Goal: Task Accomplishment & Management: Use online tool/utility

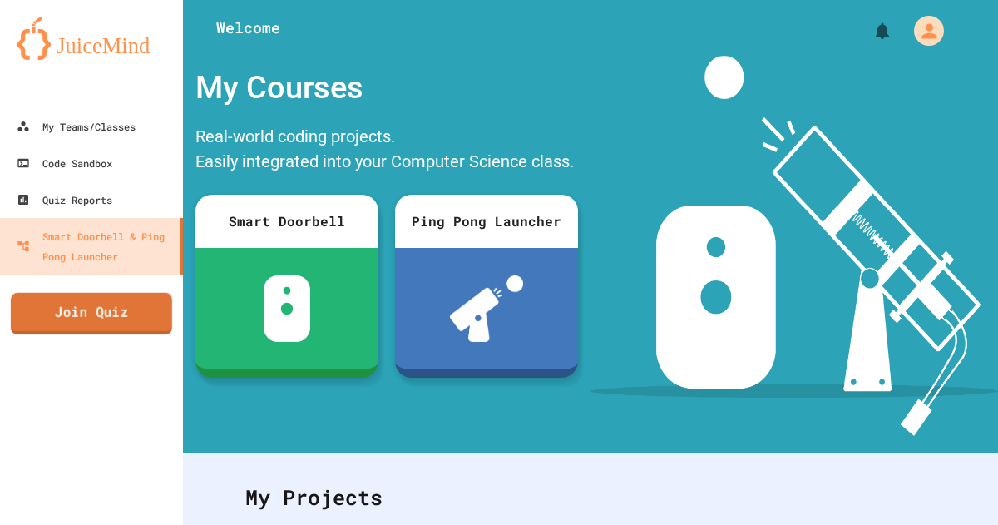
click at [111, 305] on link "Join Quiz" at bounding box center [91, 314] width 161 height 42
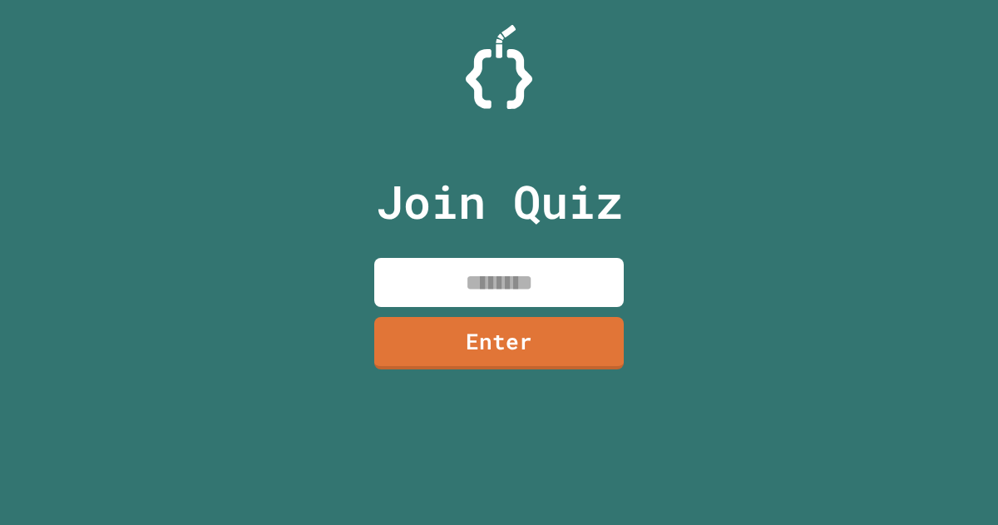
click at [472, 289] on input at bounding box center [499, 282] width 250 height 49
type input "********"
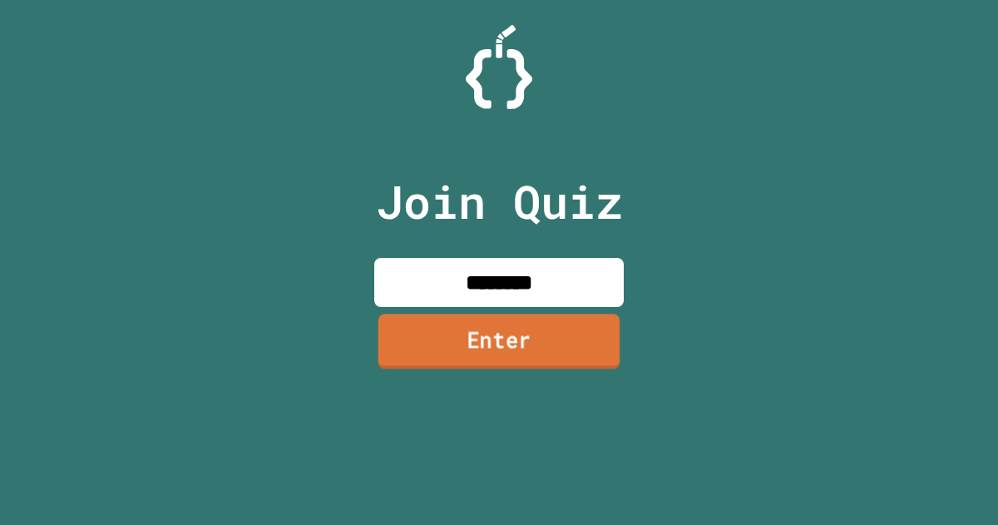
click at [507, 329] on link "Enter" at bounding box center [500, 341] width 242 height 55
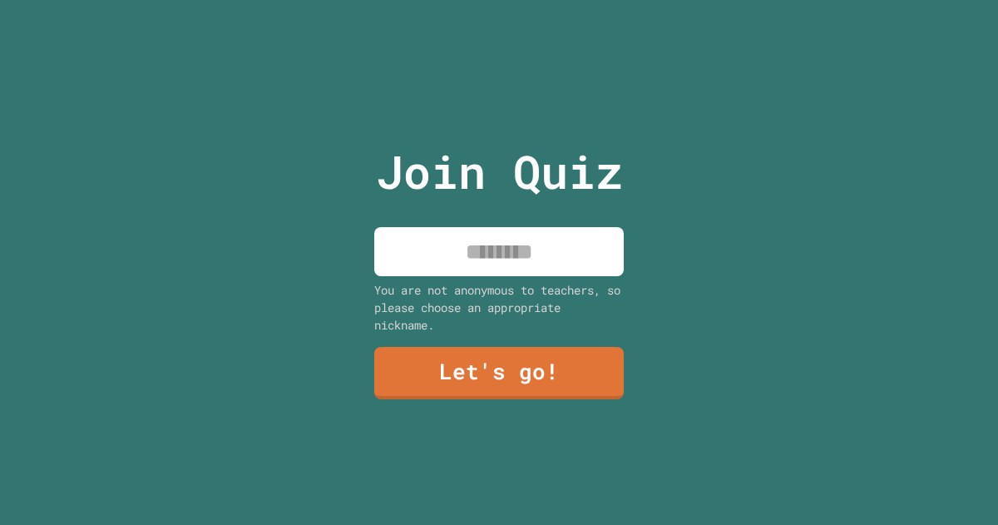
click at [491, 248] on input at bounding box center [499, 251] width 250 height 49
type input "********"
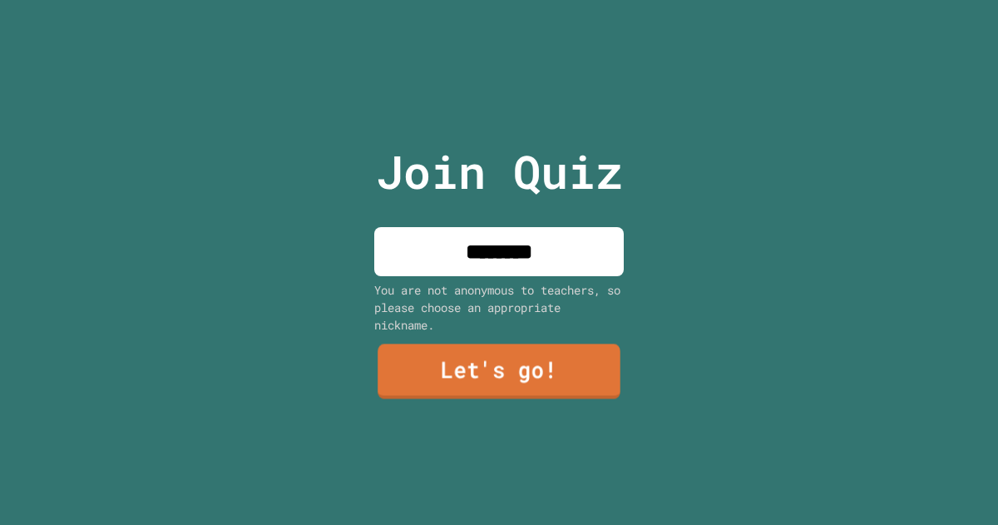
click at [578, 370] on link "Let's go!" at bounding box center [499, 371] width 243 height 55
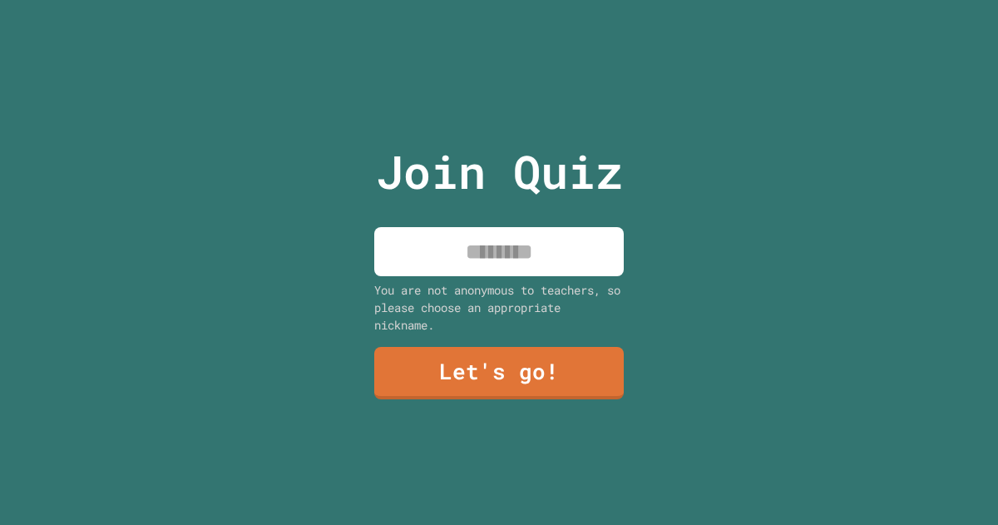
click at [50, 318] on div "Join Quiz You are not anonymous to teachers, so please choose an appropriate ni…" at bounding box center [499, 262] width 998 height 525
click at [463, 249] on input at bounding box center [499, 251] width 250 height 49
type input "*"
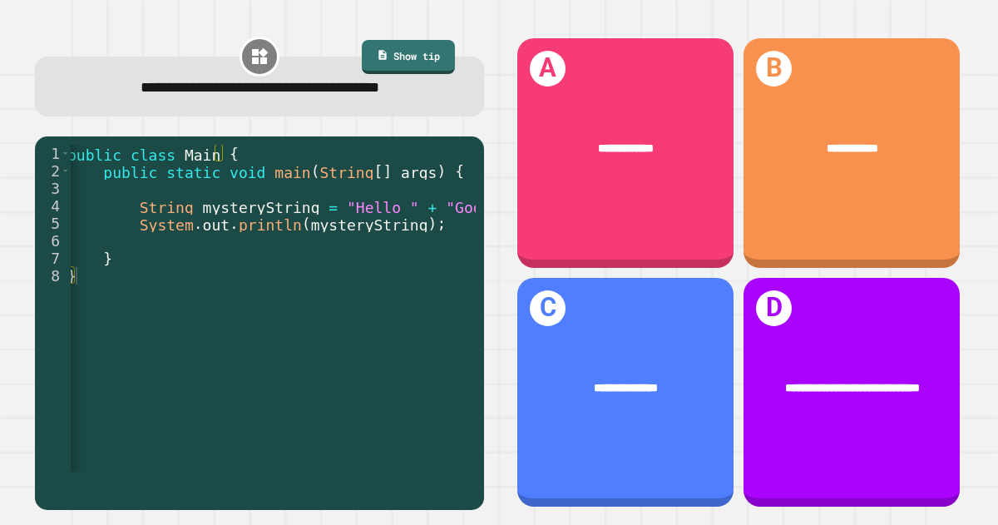
scroll to position [0, 42]
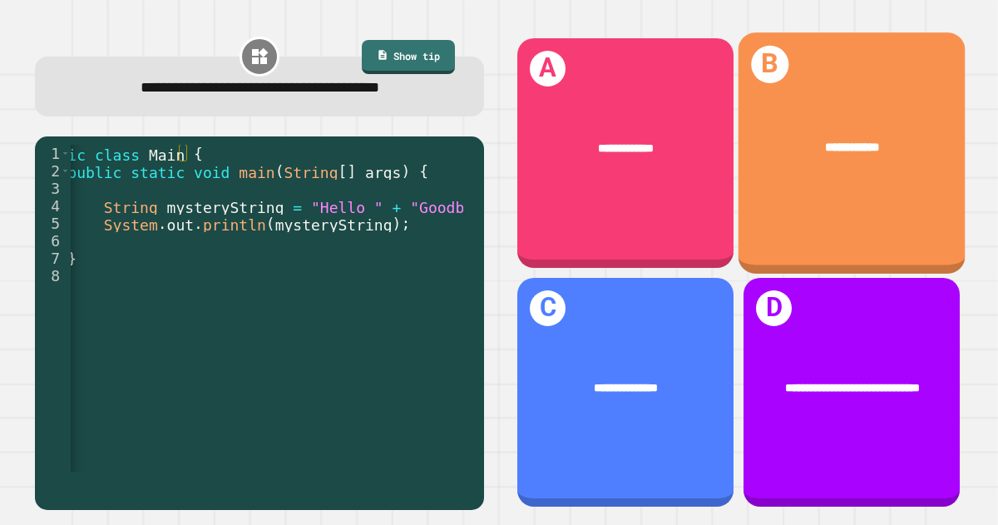
click at [832, 152] on div "**********" at bounding box center [852, 149] width 227 height 68
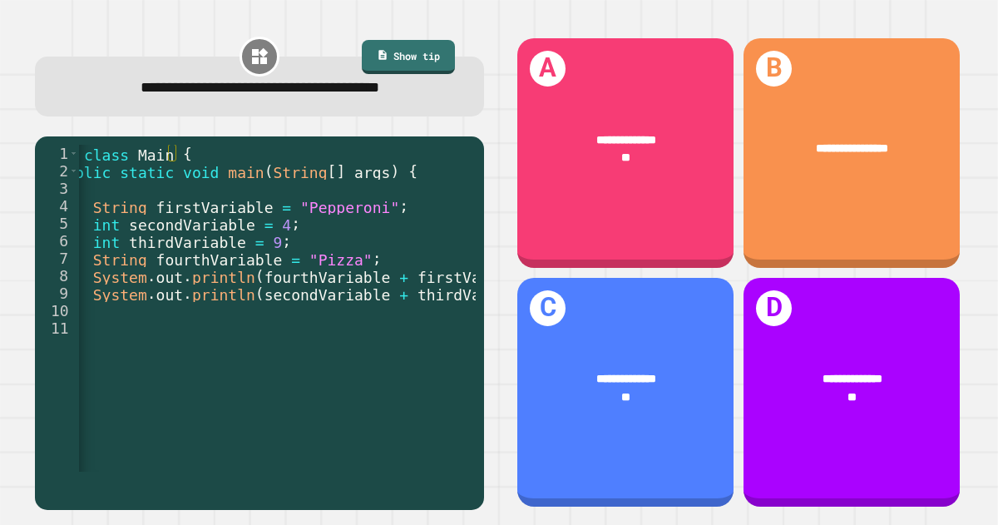
scroll to position [0, 61]
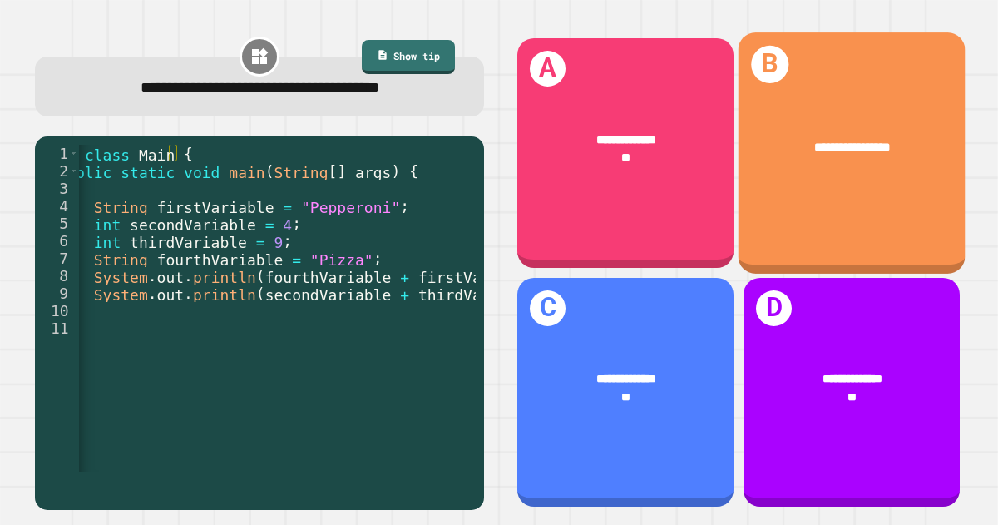
click at [789, 217] on div "**********" at bounding box center [852, 152] width 227 height 240
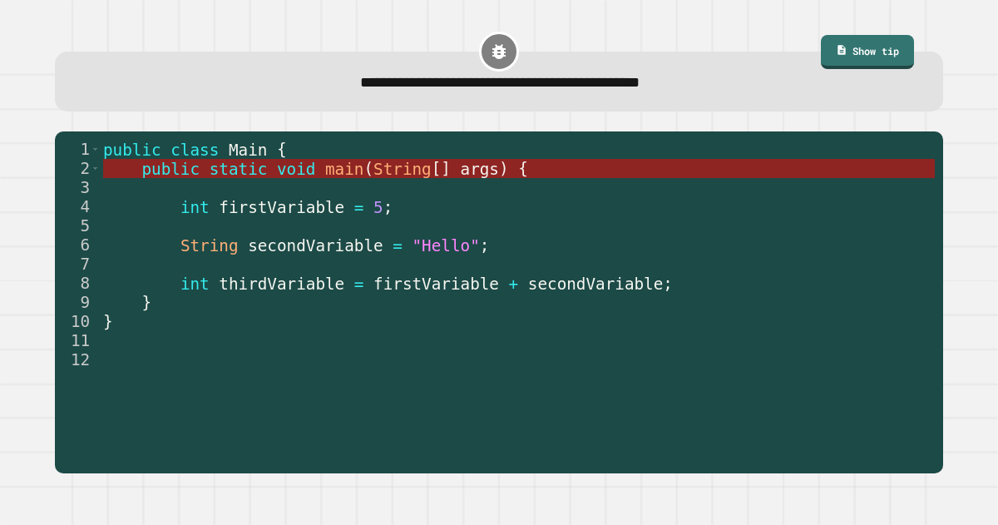
click at [400, 164] on span "String" at bounding box center [403, 169] width 58 height 19
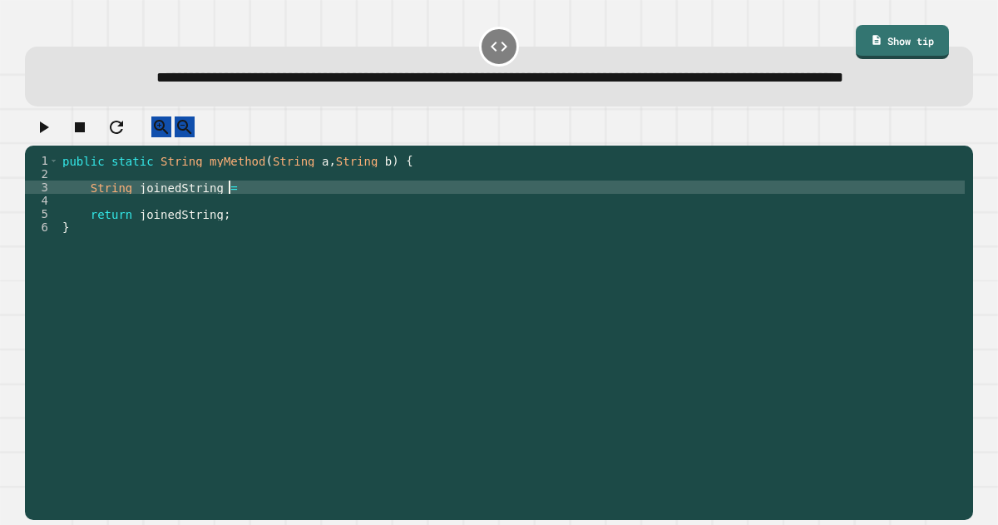
click at [235, 224] on div "public static String myMethod ( String a , String b ) { String joinedString = r…" at bounding box center [512, 307] width 906 height 306
click at [37, 137] on button "button" at bounding box center [43, 126] width 20 height 21
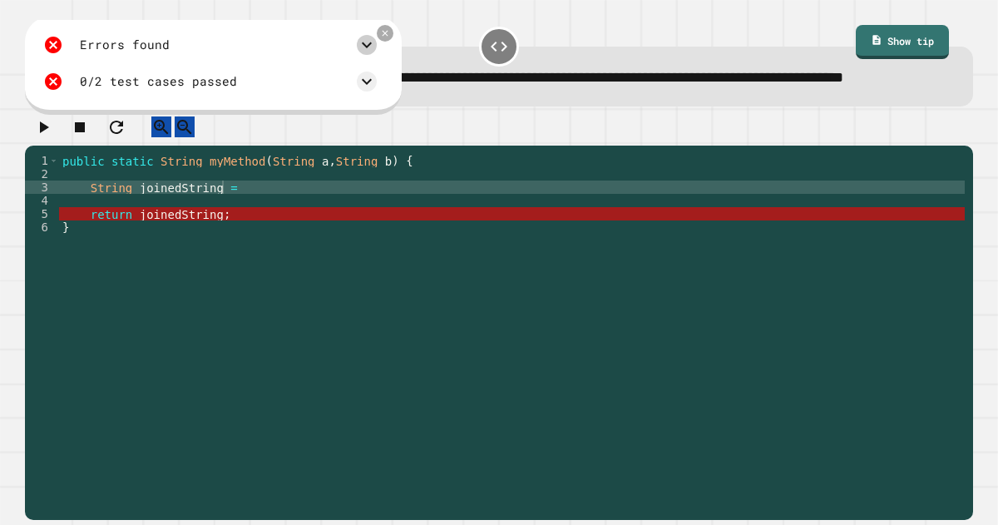
click at [377, 55] on icon at bounding box center [367, 45] width 20 height 20
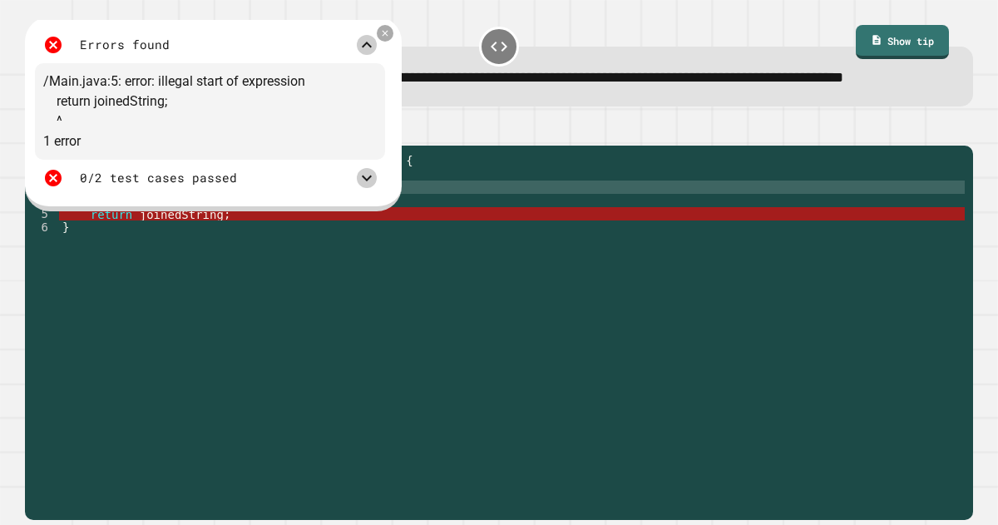
click at [372, 181] on icon at bounding box center [367, 179] width 10 height 6
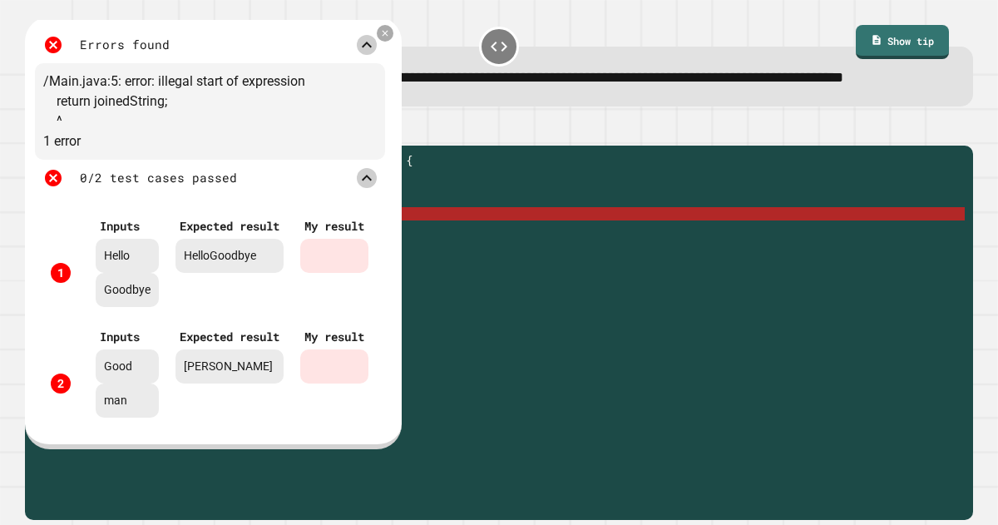
click at [523, 253] on div "public static String myMethod ( String a , String b ) { String joinedString = r…" at bounding box center [512, 307] width 906 height 306
click at [391, 39] on icon at bounding box center [385, 33] width 12 height 12
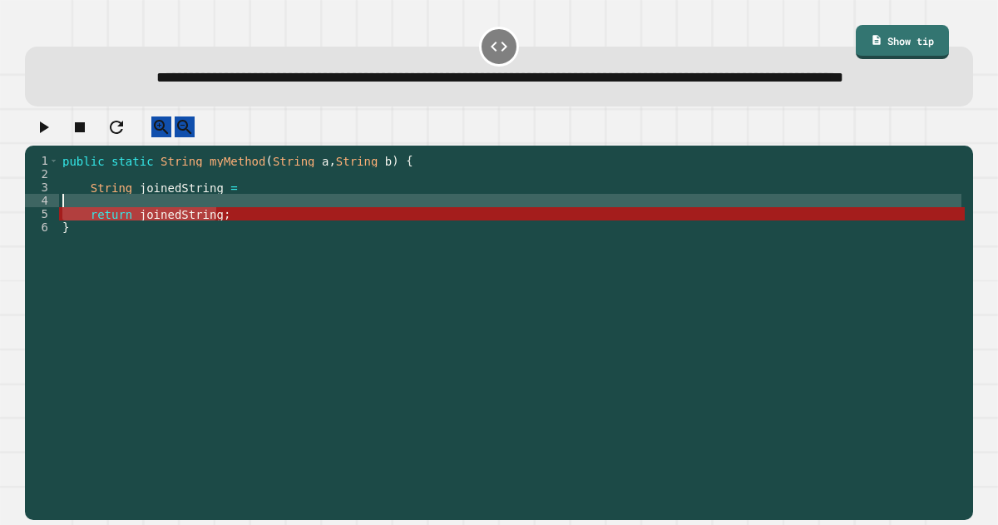
drag, startPoint x: 229, startPoint y: 256, endPoint x: 243, endPoint y: 248, distance: 16.4
click at [243, 248] on div "public static String myMethod ( String a , String b ) { String joinedString = r…" at bounding box center [512, 307] width 906 height 306
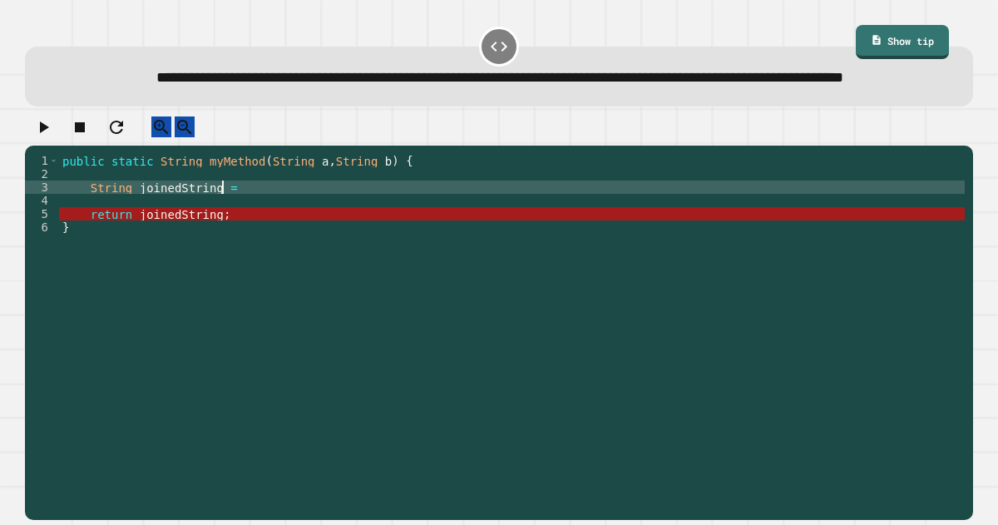
click at [232, 225] on div "public static String myMethod ( String a , String b ) { String joinedString = r…" at bounding box center [512, 307] width 906 height 306
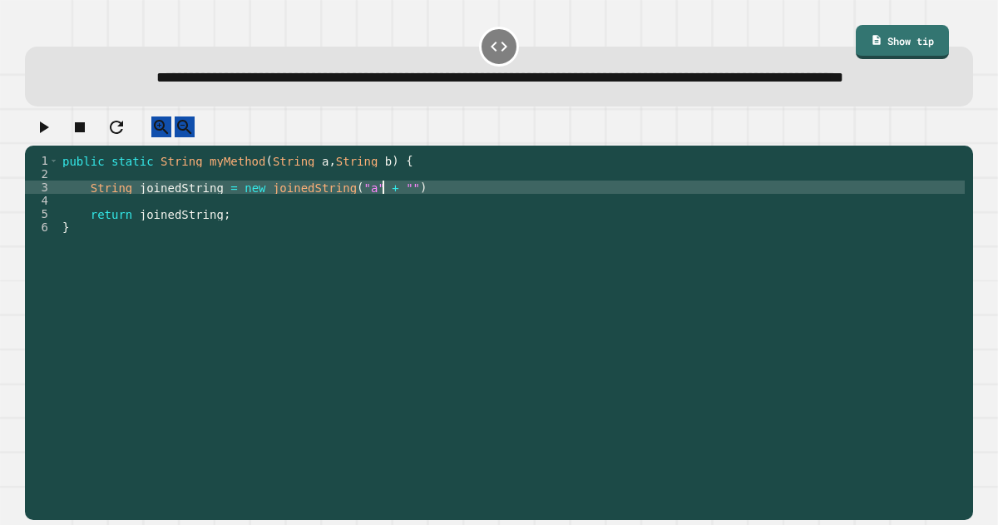
scroll to position [0, 22]
type textarea "**********"
click at [398, 225] on div "public static String myMethod ( String a , String b ) { String joinedString = n…" at bounding box center [512, 307] width 906 height 306
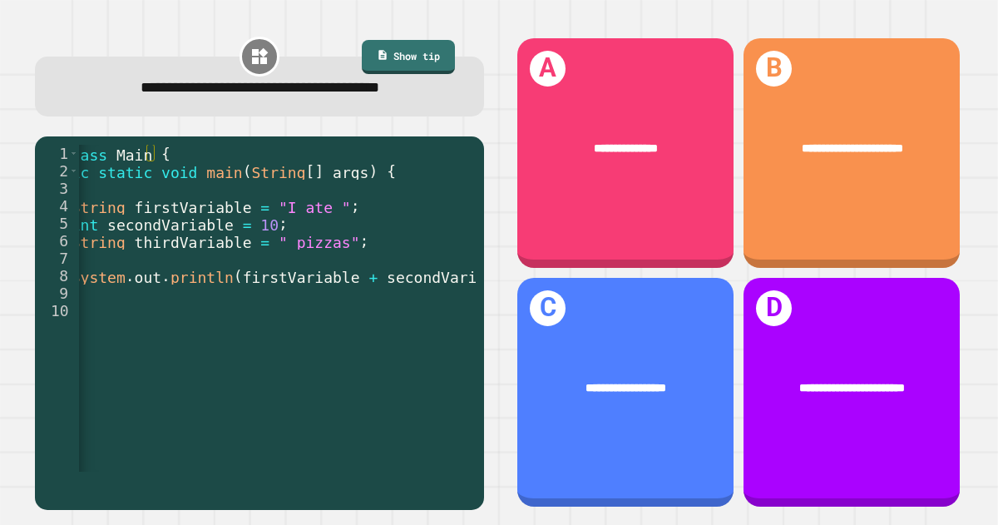
scroll to position [0, 83]
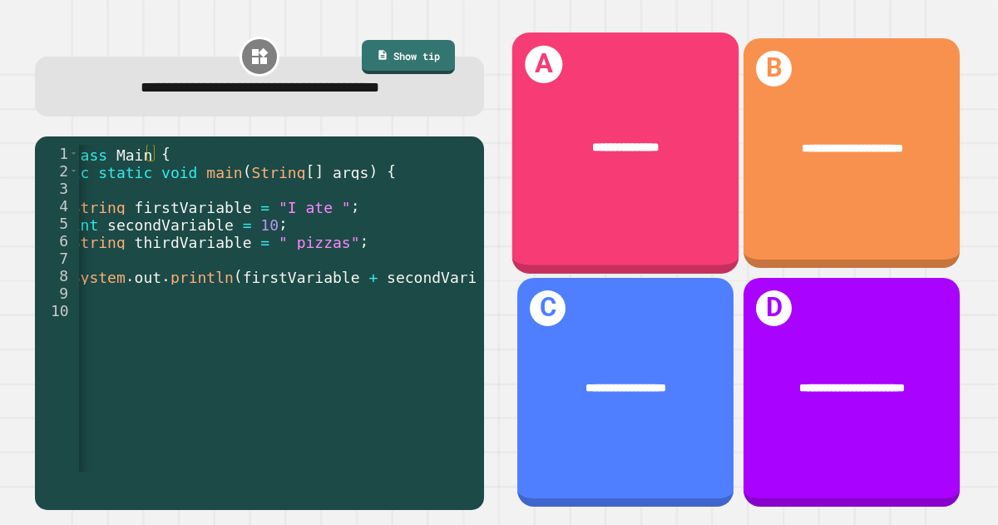
click at [662, 157] on div "**********" at bounding box center [626, 149] width 227 height 68
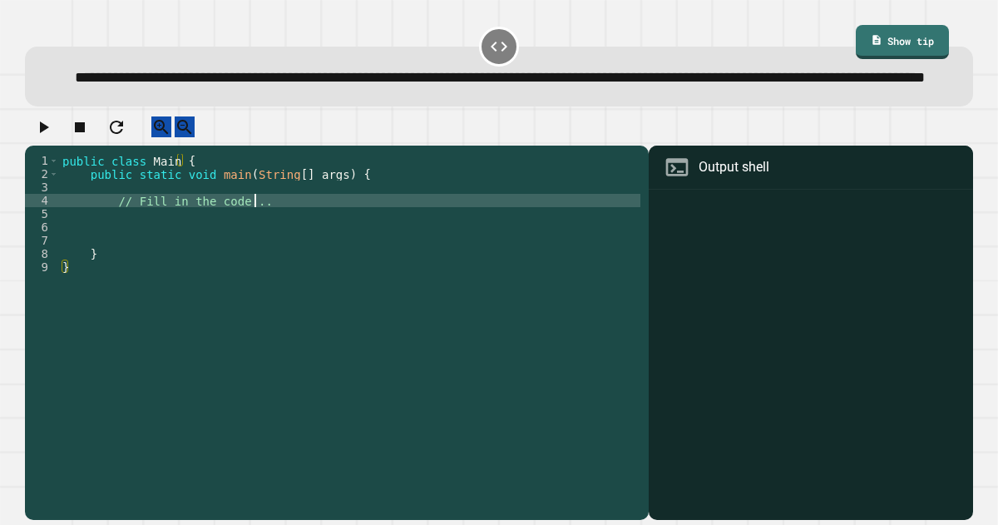
click at [286, 240] on div "public class Main { public static void main ( String [ ] args ) { // Fill in th…" at bounding box center [350, 307] width 582 height 306
type textarea "*"
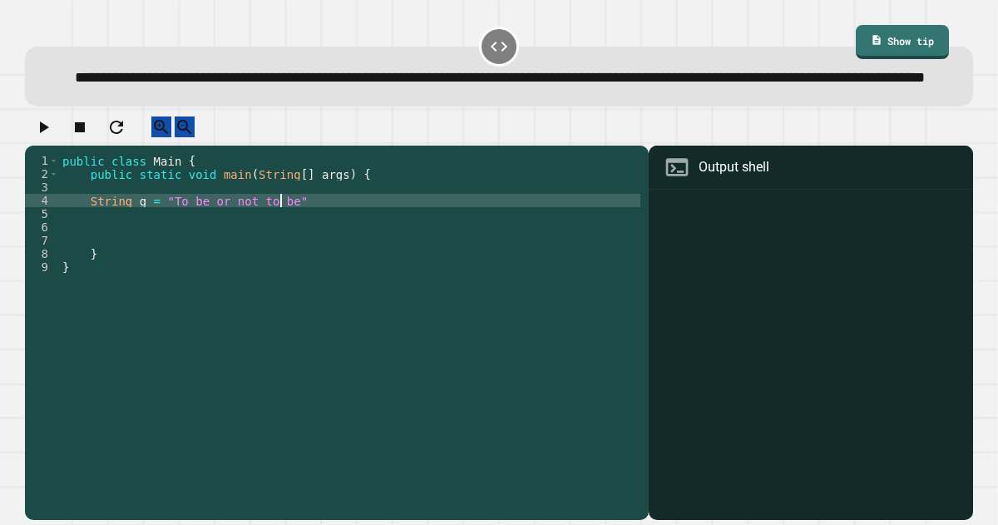
scroll to position [0, 15]
click at [319, 242] on div "public class Main { public static void main ( String [ ] args ) { String g = "T…" at bounding box center [350, 307] width 582 height 306
type textarea "**********"
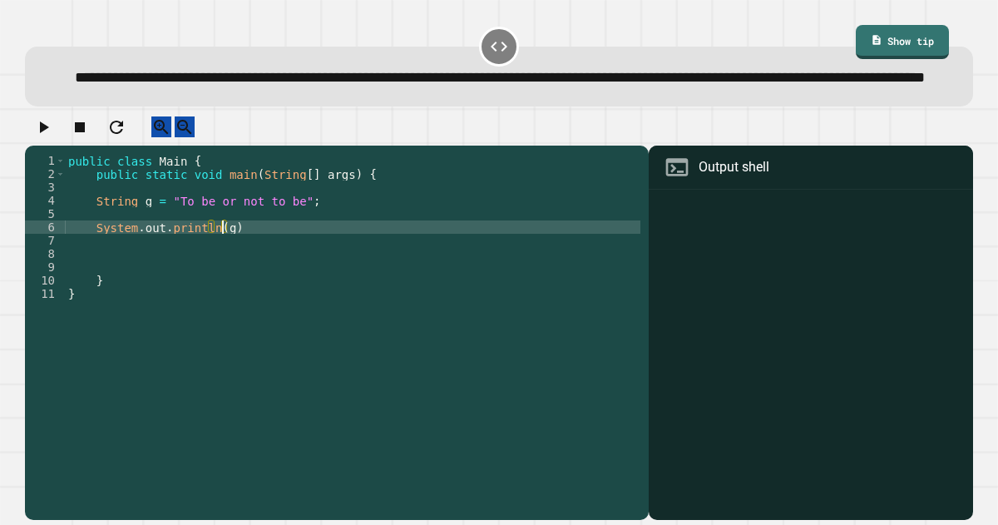
scroll to position [0, 10]
click at [263, 260] on div "public class Main { public static void main ( String [ ] args ) { String g = "T…" at bounding box center [353, 307] width 576 height 306
click at [52, 137] on icon "button" at bounding box center [43, 127] width 20 height 20
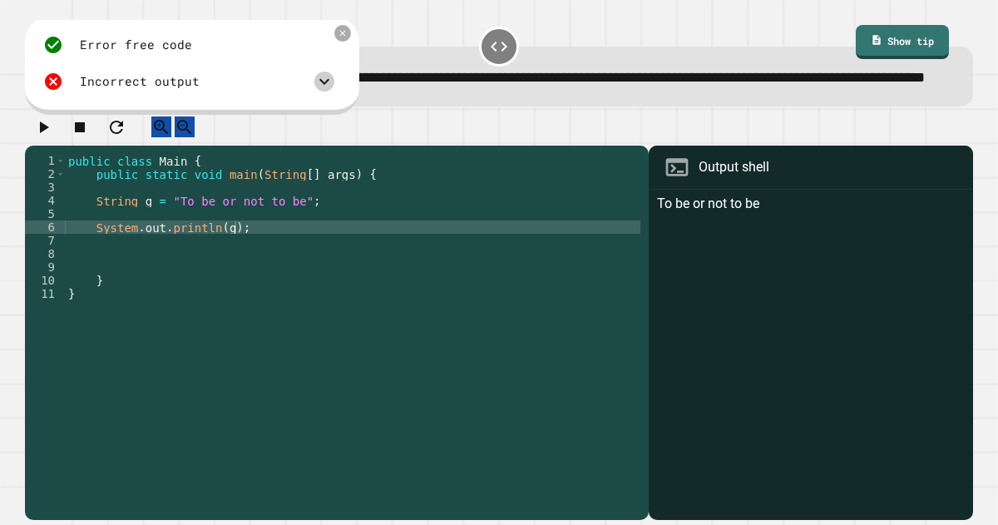
click at [326, 92] on icon at bounding box center [325, 82] width 20 height 20
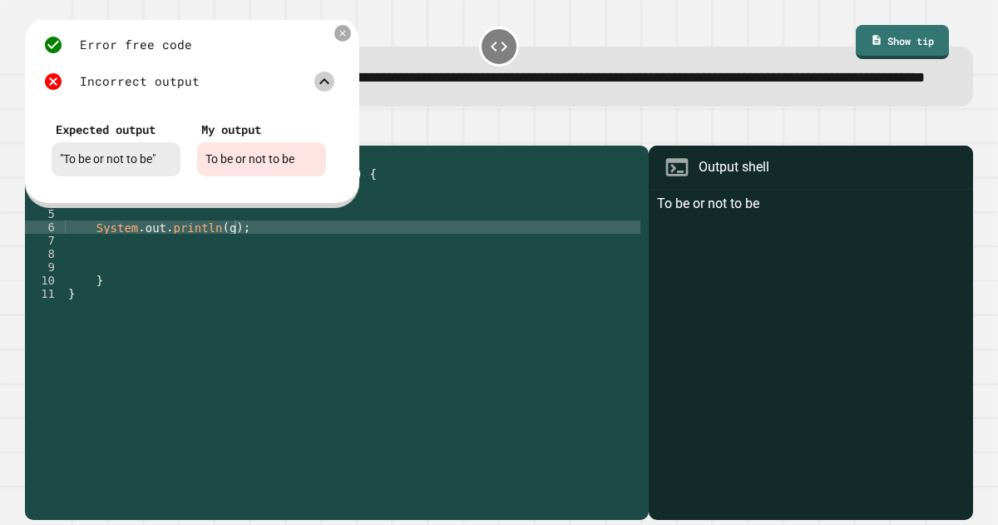
click at [384, 243] on div "public class Main { public static void main ( String [ ] args ) { String g = "T…" at bounding box center [353, 307] width 576 height 306
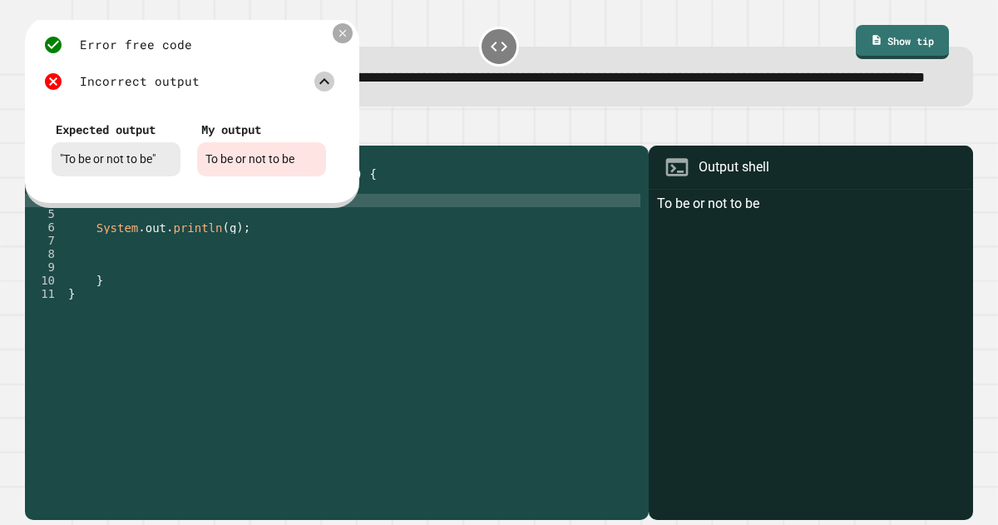
click at [339, 39] on icon at bounding box center [343, 33] width 12 height 12
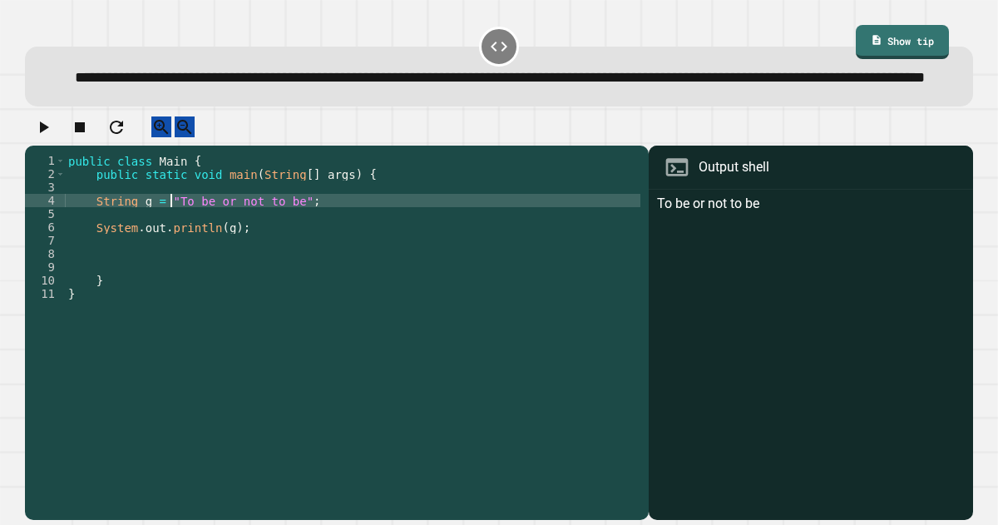
click at [170, 239] on div "public class Main { public static void main ( String [ ] args ) { String g = "T…" at bounding box center [353, 307] width 576 height 306
click at [165, 236] on div "public class Main { public static void main ( String [ ] args ) { String g = "T…" at bounding box center [353, 307] width 576 height 306
click at [185, 237] on div "public class Main { public static void main ( String [ ] args ) { String g = ((…" at bounding box center [353, 307] width 576 height 306
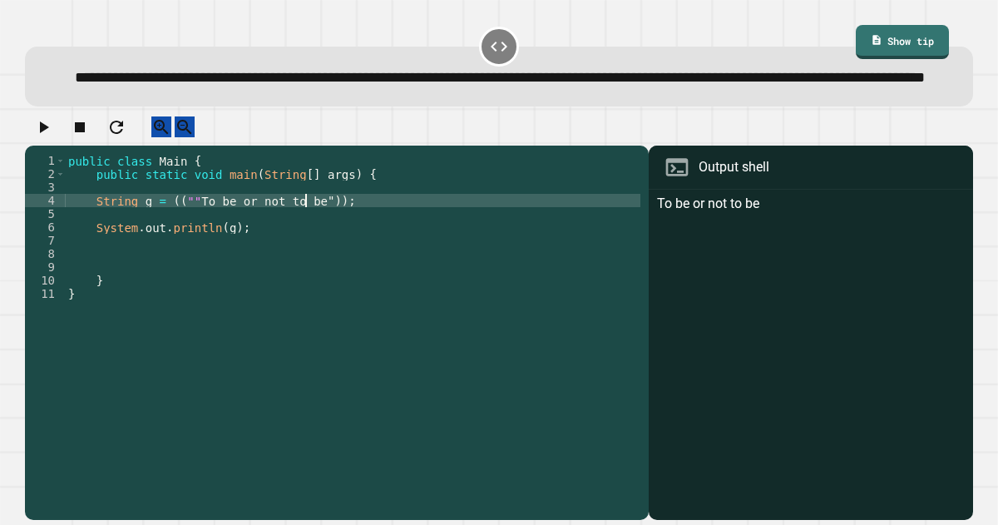
click at [306, 240] on div "public class Main { public static void main ( String [ ] args ) { String g = ((…" at bounding box center [353, 307] width 576 height 306
click at [53, 137] on button "button" at bounding box center [43, 126] width 20 height 21
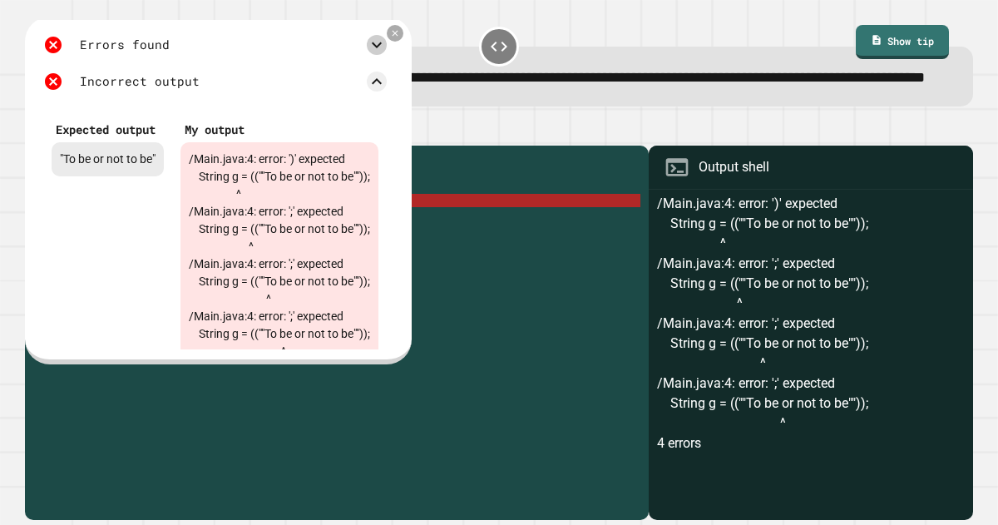
click at [387, 55] on icon at bounding box center [377, 45] width 20 height 20
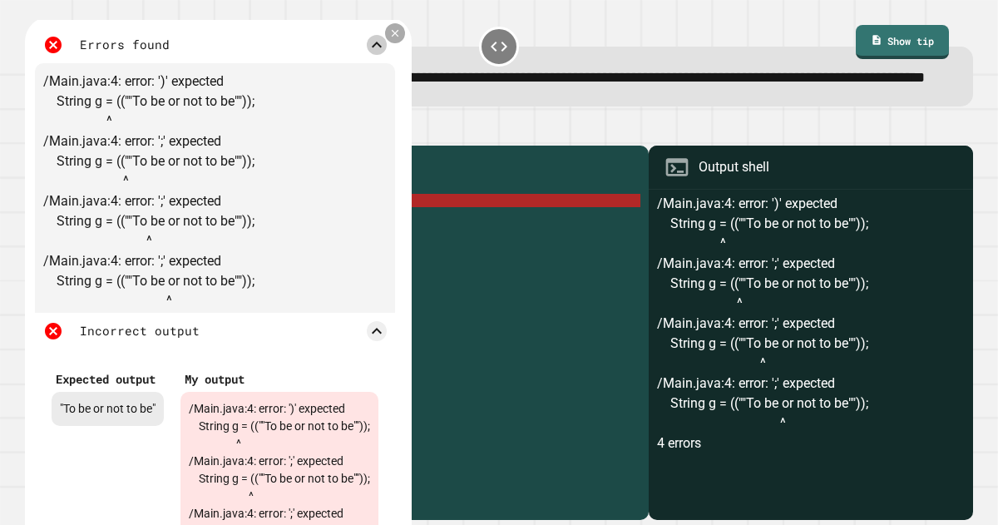
click at [401, 39] on icon at bounding box center [395, 33] width 12 height 12
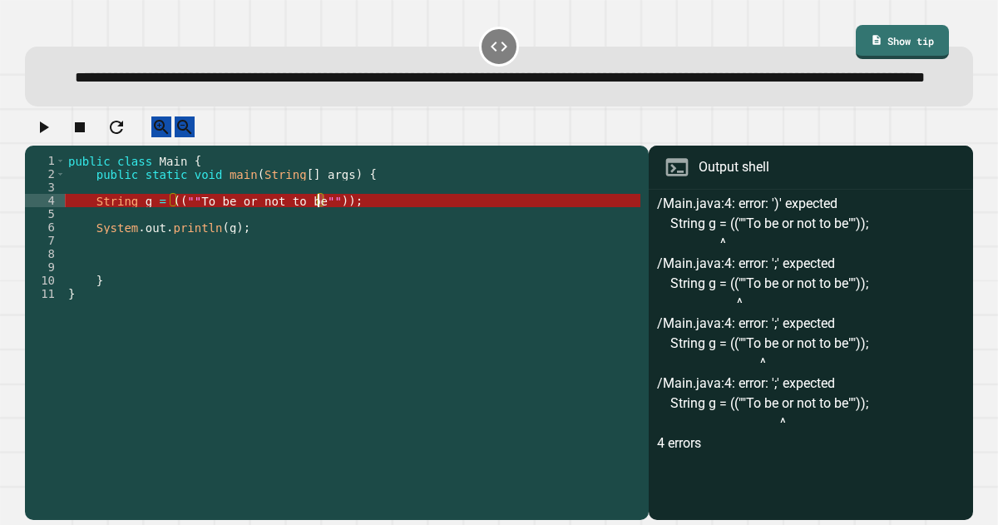
drag, startPoint x: 324, startPoint y: 239, endPoint x: 315, endPoint y: 237, distance: 9.3
click at [315, 237] on div "public class Main { public static void main ( String [ ] args ) { String g = ((…" at bounding box center [353, 307] width 576 height 306
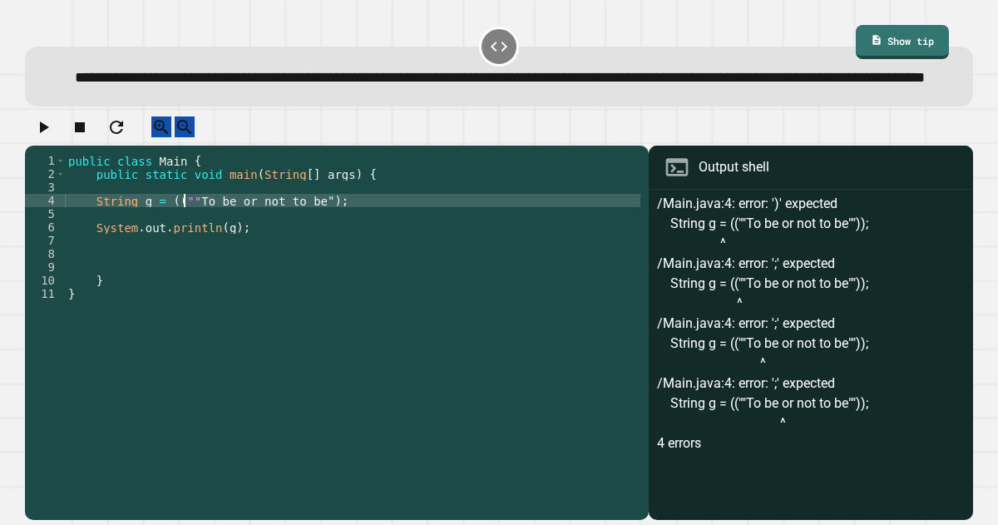
click at [181, 237] on div "public class Main { public static void main ( String [ ] args ) { String g = ((…" at bounding box center [353, 307] width 576 height 306
click at [53, 137] on icon "button" at bounding box center [43, 127] width 20 height 20
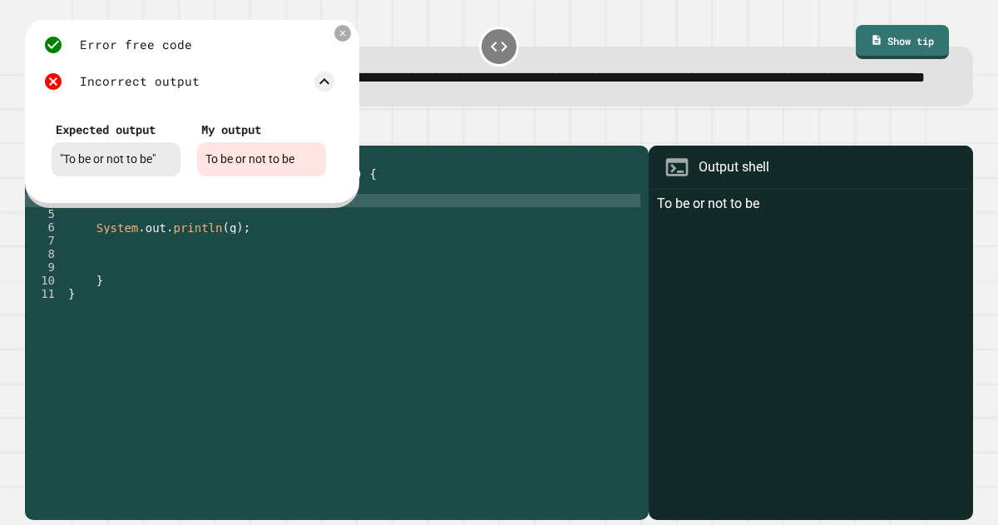
scroll to position [0, 2]
click at [156, 274] on div "public class Main { public static void main ( String [ ] args ) { String g = ( …" at bounding box center [353, 307] width 576 height 306
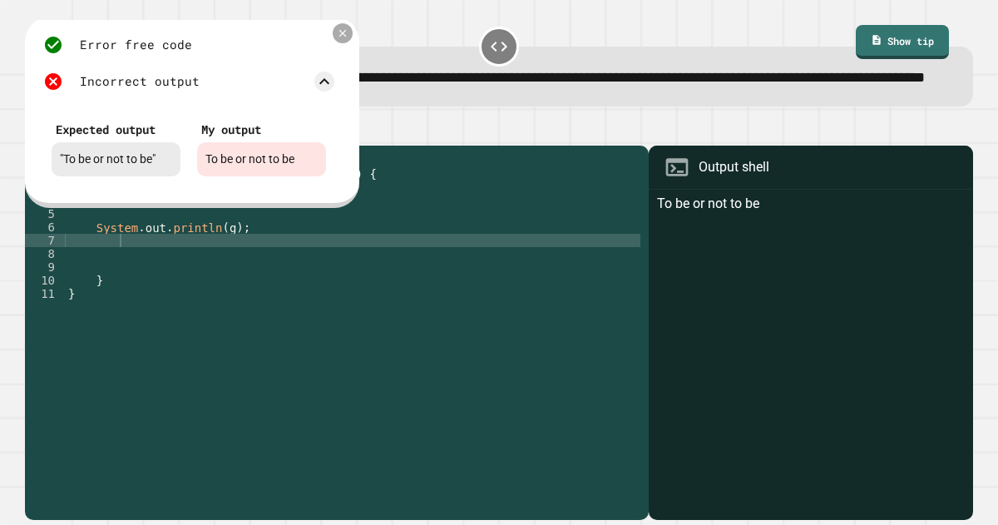
click at [343, 39] on icon at bounding box center [343, 33] width 12 height 12
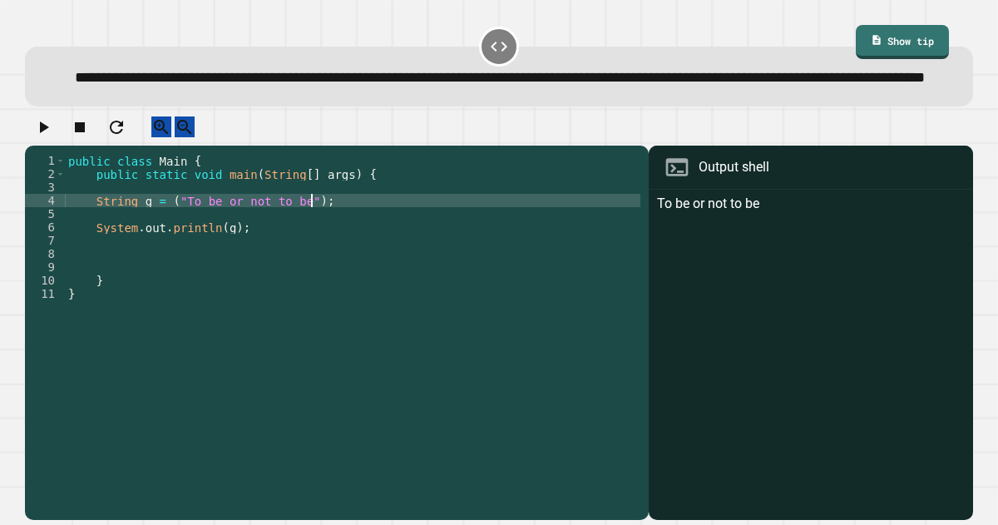
click at [321, 242] on div "public class Main { public static void main ( String [ ] args ) { String g = ( …" at bounding box center [353, 307] width 576 height 306
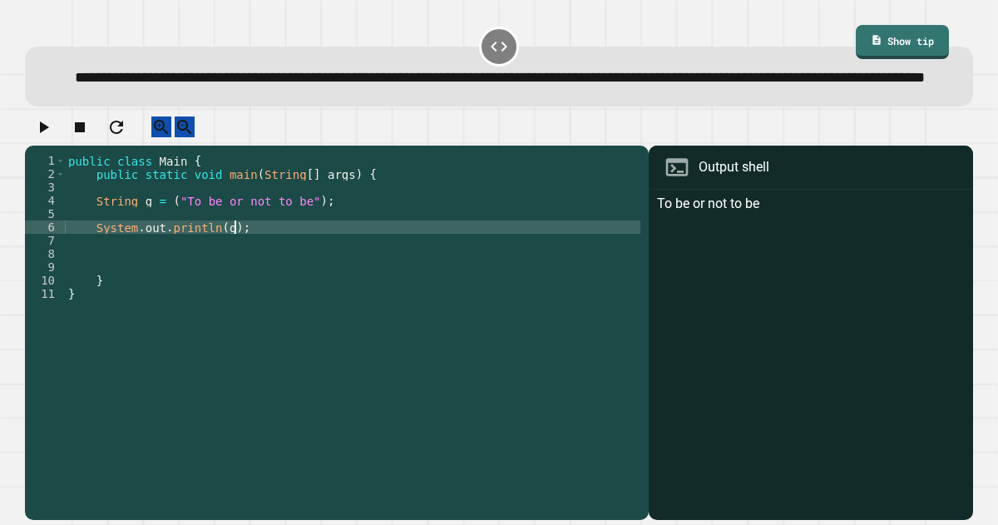
click at [258, 270] on div "public class Main { public static void main ( String [ ] args ) { String g = ( …" at bounding box center [353, 307] width 576 height 306
click at [870, 39] on icon at bounding box center [876, 38] width 12 height 12
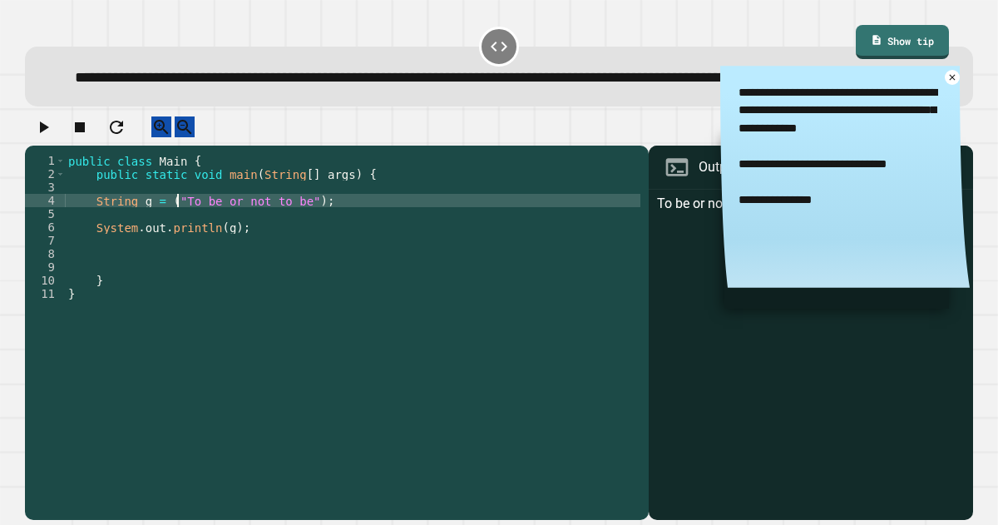
click at [176, 240] on div "public class Main { public static void main ( String [ ] args ) { String g = ( …" at bounding box center [353, 307] width 576 height 306
click at [296, 240] on div "public class Main { public static void main ( String [ ] args ) { String g = ( …" at bounding box center [353, 307] width 576 height 306
click at [44, 137] on icon "button" at bounding box center [43, 127] width 20 height 20
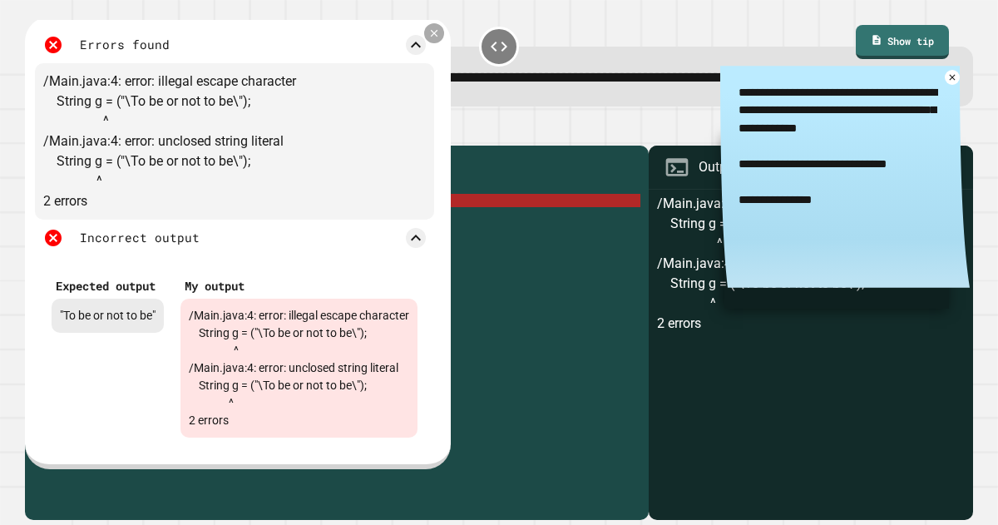
click at [444, 43] on div at bounding box center [434, 33] width 20 height 20
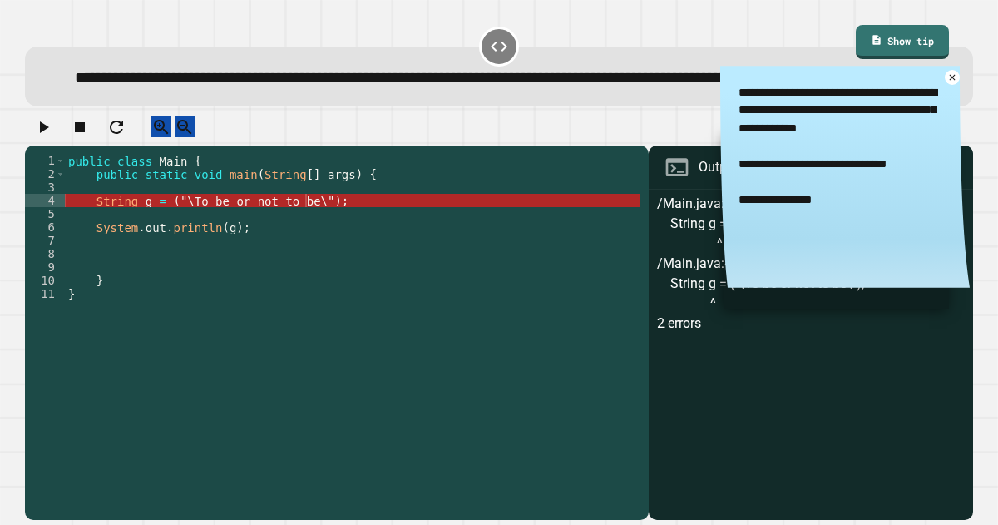
click at [183, 238] on div "public class Main { public static void main ( String [ ] args ) { String g = ( …" at bounding box center [353, 307] width 576 height 306
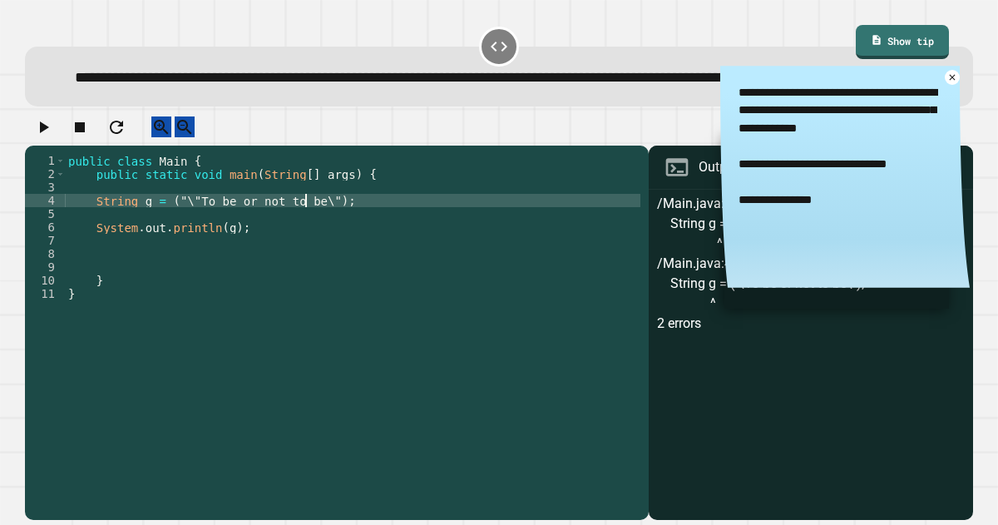
click at [305, 240] on div "public class Main { public static void main ( String [ ] args ) { String g = ( …" at bounding box center [353, 307] width 576 height 306
type textarea "**********"
click at [53, 137] on icon "button" at bounding box center [43, 127] width 20 height 20
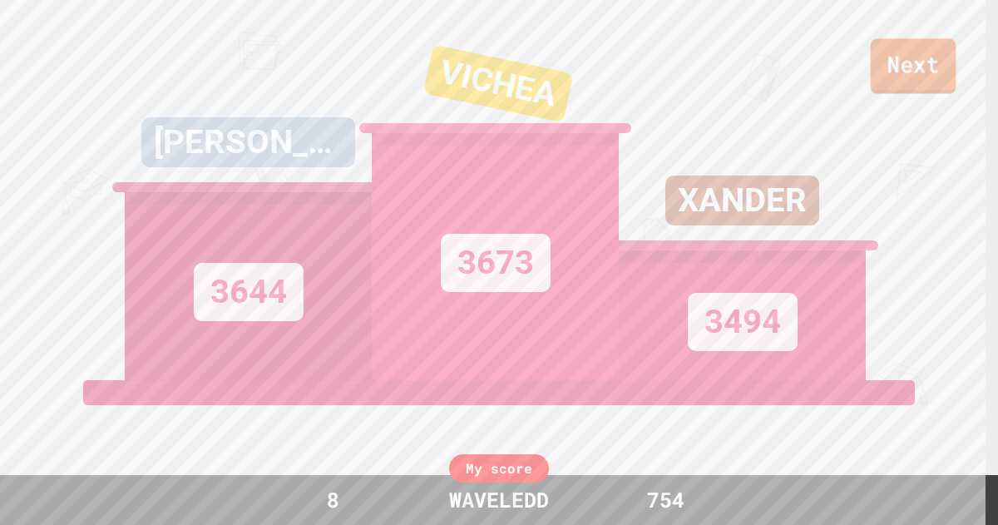
click at [901, 54] on link "Next" at bounding box center [914, 65] width 86 height 55
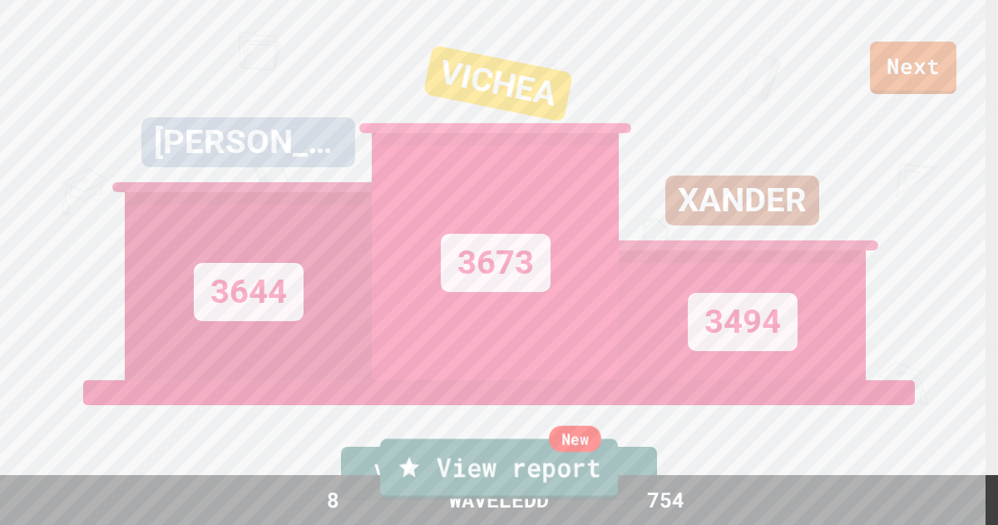
click at [587, 442] on div "New" at bounding box center [575, 439] width 52 height 27
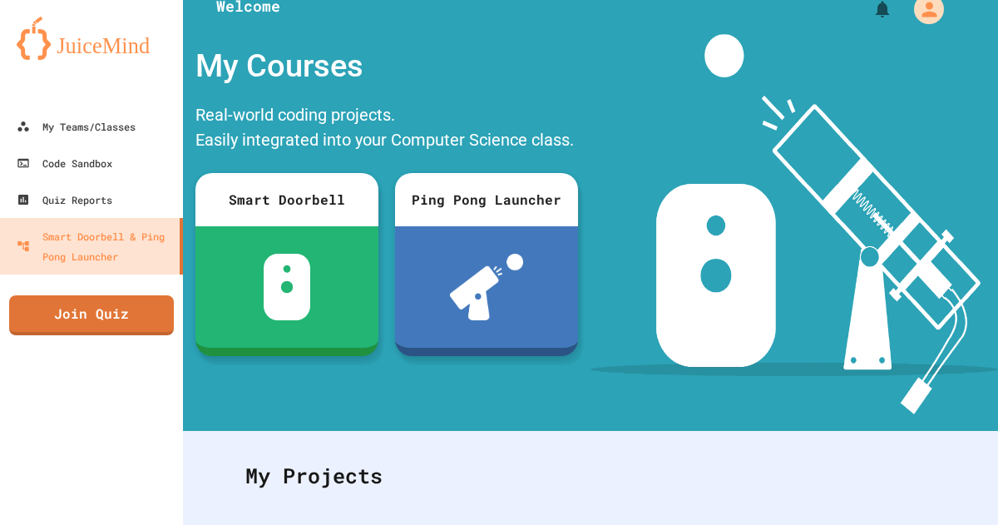
scroll to position [13, 0]
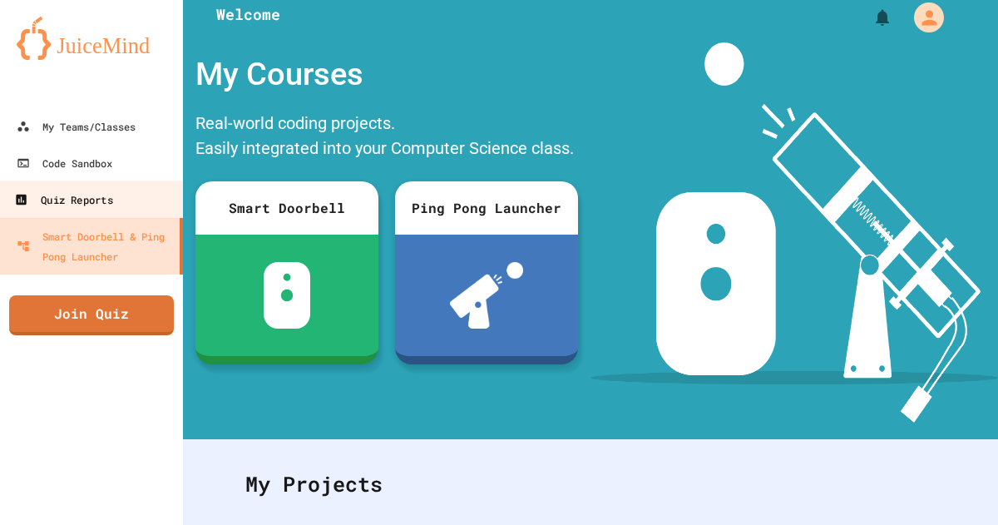
click at [116, 184] on link "Quiz Reports" at bounding box center [92, 199] width 189 height 37
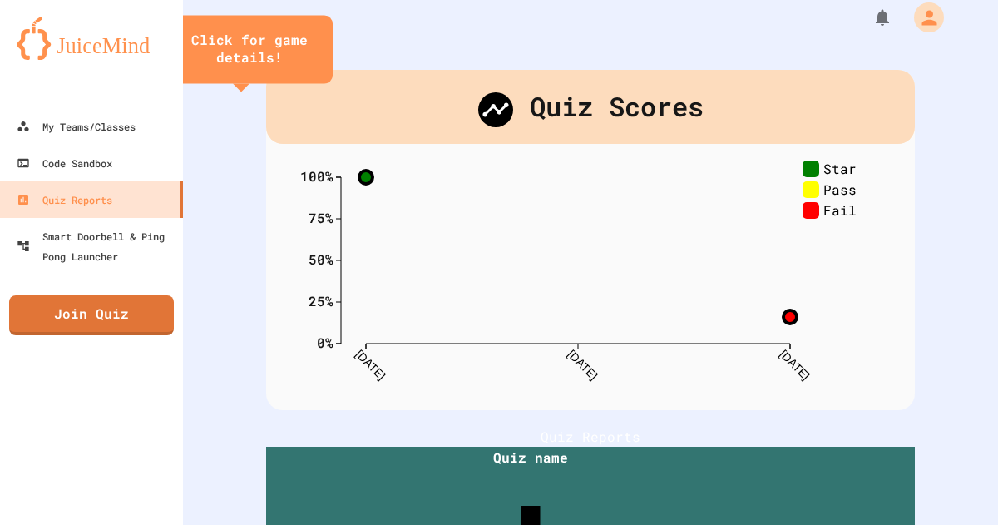
scroll to position [248, 0]
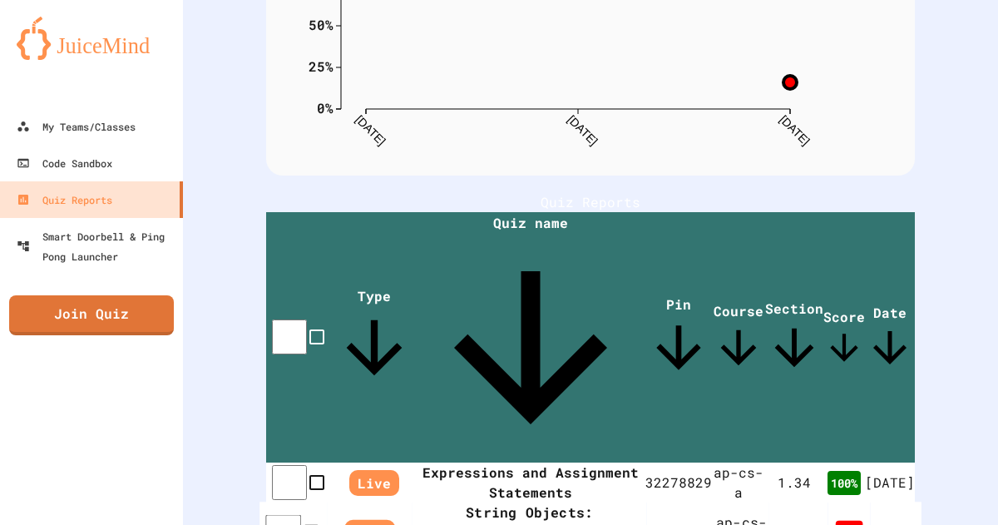
click at [303, 503] on td at bounding box center [294, 533] width 68 height 61
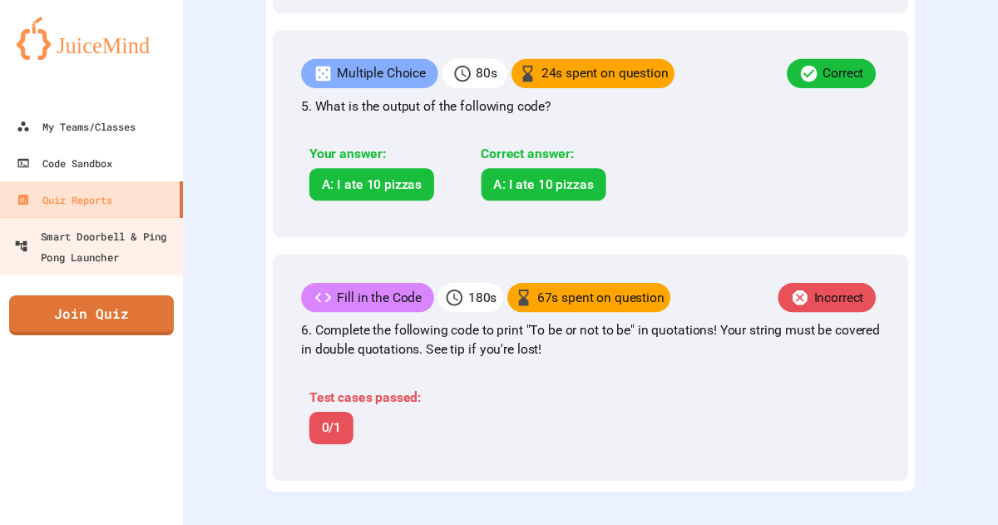
scroll to position [1568, 0]
click at [108, 245] on div "Smart Doorbell & Ping Pong Launcher" at bounding box center [96, 245] width 165 height 41
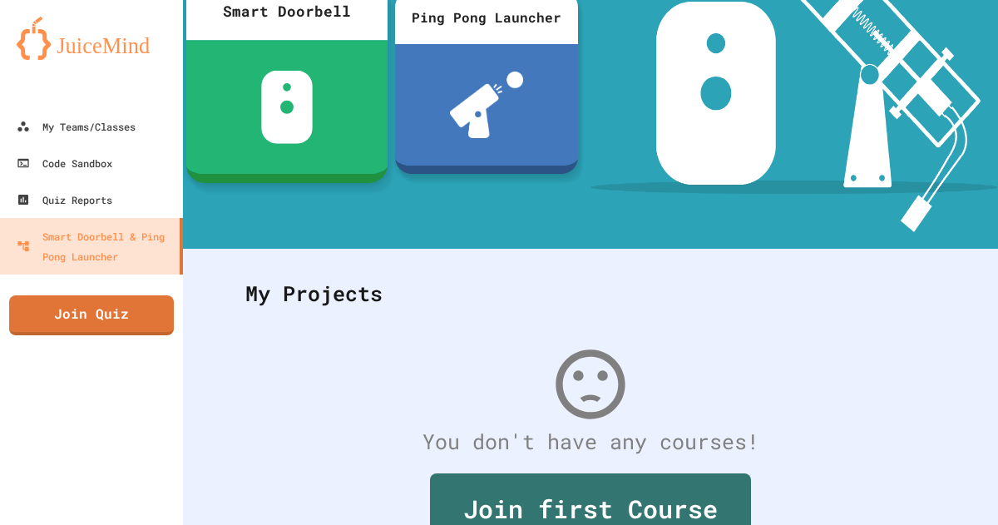
click at [285, 156] on div at bounding box center [286, 107] width 201 height 134
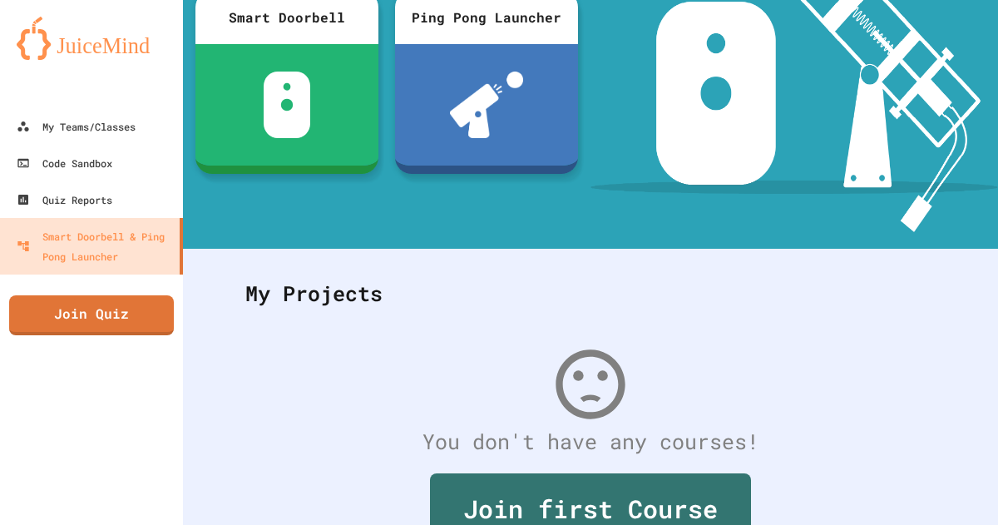
scroll to position [542, 0]
click at [105, 162] on div "Code Sandbox" at bounding box center [63, 163] width 98 height 21
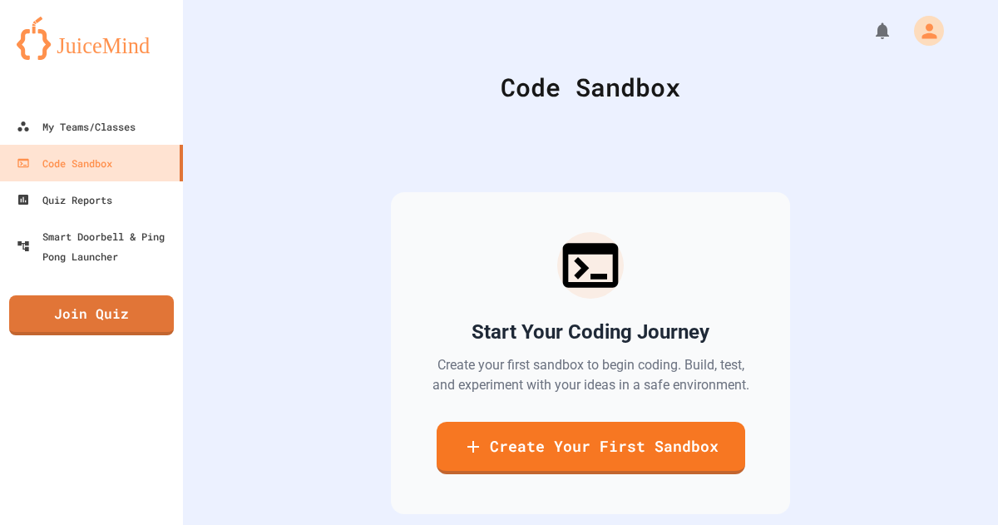
scroll to position [95, 0]
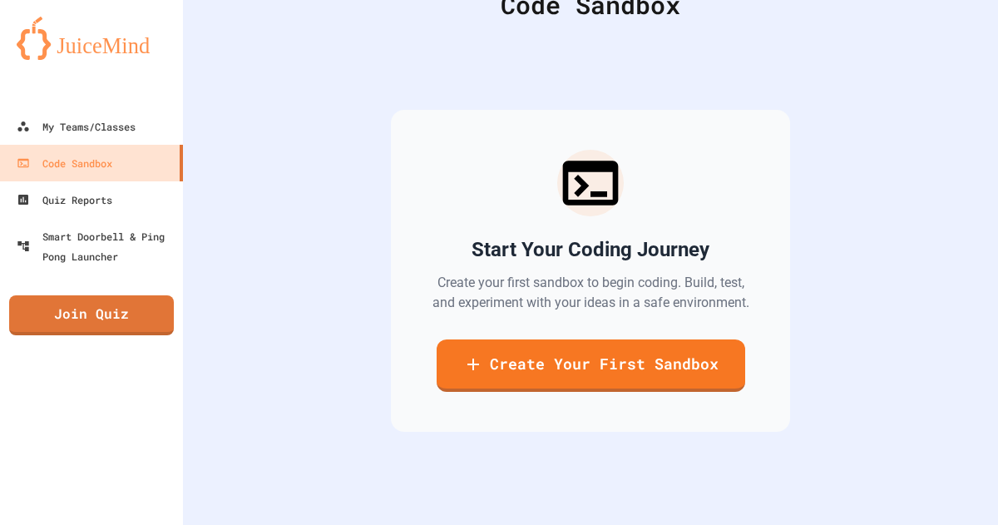
click at [493, 320] on div "Start Your Coding Journey Create your first sandbox to begin coding. Build, tes…" at bounding box center [590, 271] width 399 height 322
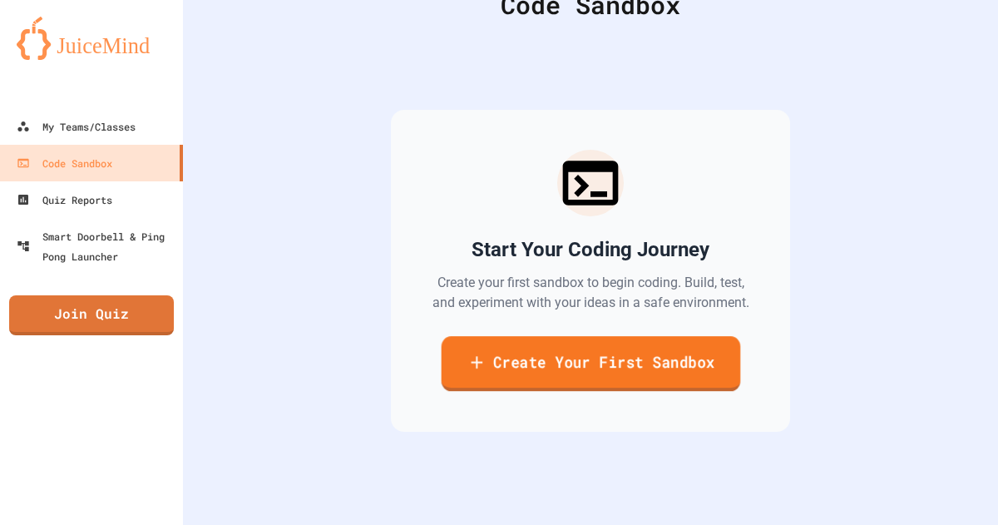
click at [531, 340] on link "Create Your First Sandbox" at bounding box center [591, 363] width 300 height 55
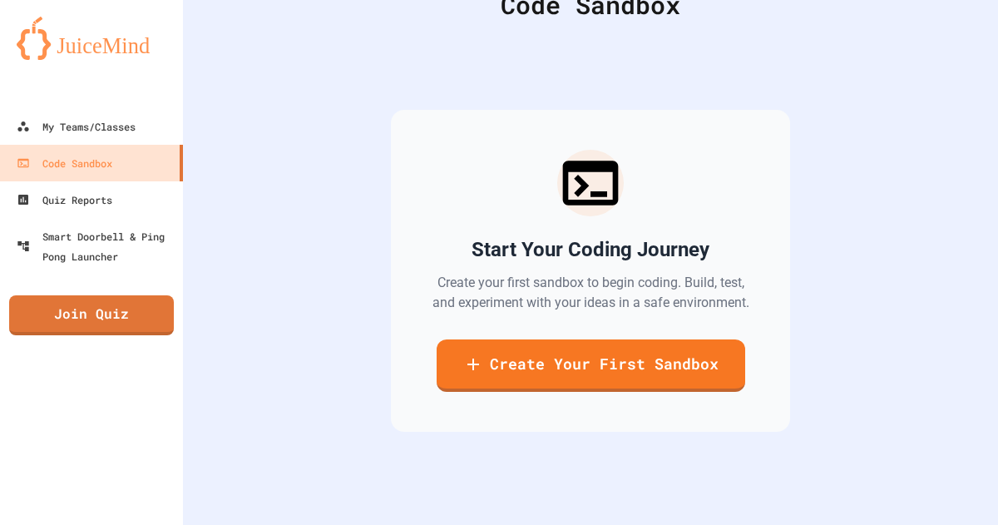
scroll to position [193, 0]
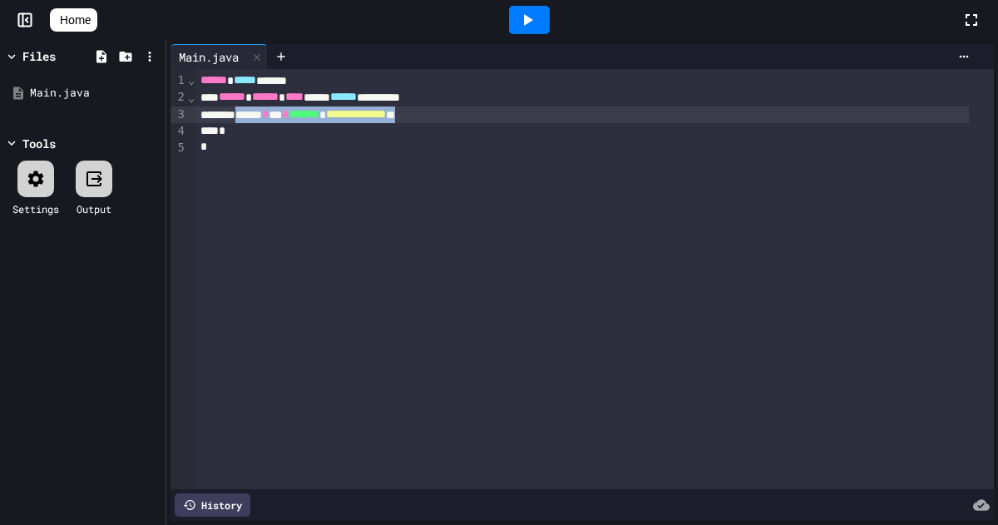
drag, startPoint x: 499, startPoint y: 112, endPoint x: 255, endPoint y: 112, distance: 244.6
click at [255, 112] on div "**********" at bounding box center [583, 114] width 774 height 17
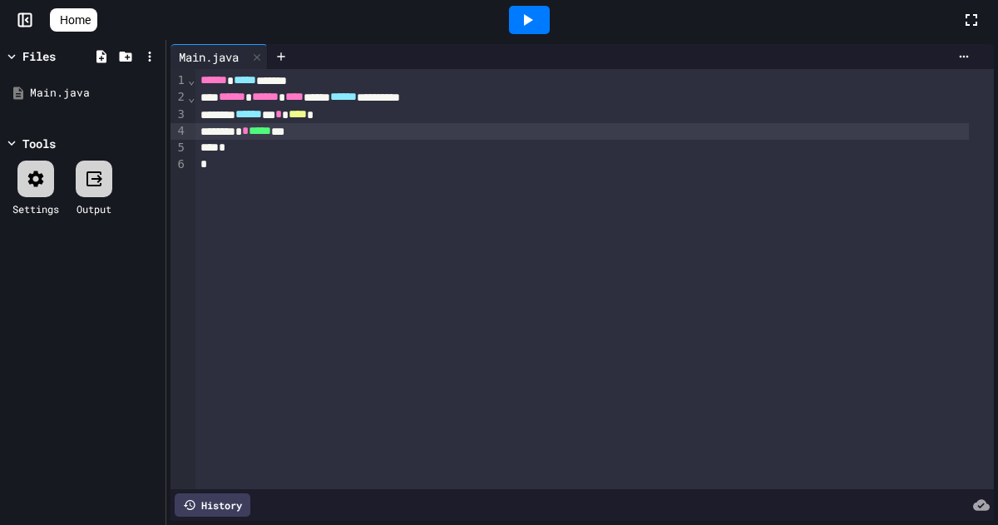
click at [523, 13] on div at bounding box center [529, 20] width 41 height 28
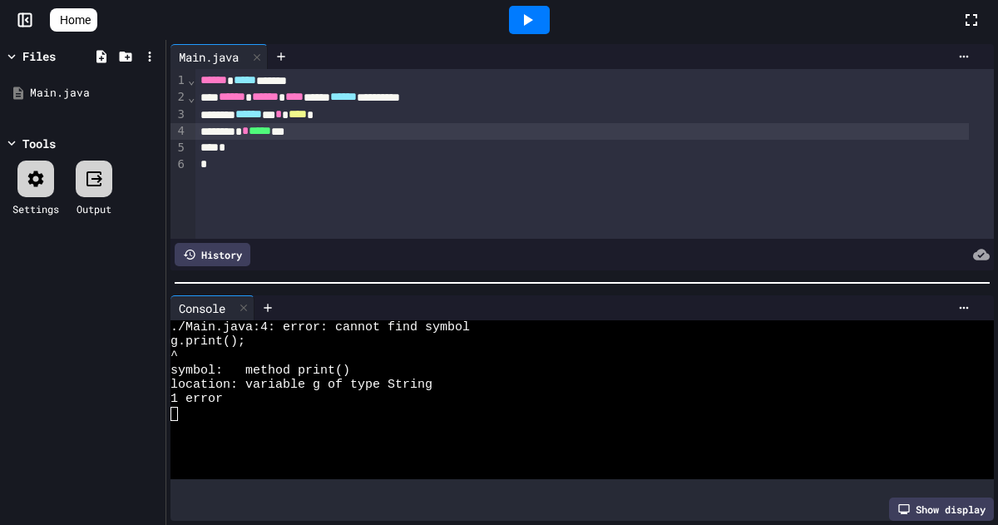
click at [355, 102] on div "**********" at bounding box center [583, 97] width 774 height 17
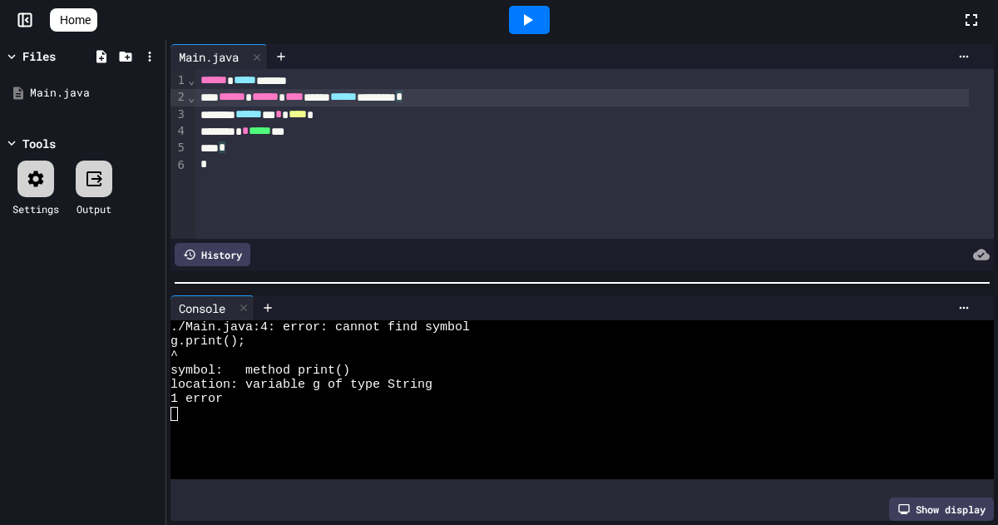
click at [503, 97] on div "****** ****** **** ***** ****** ******** *" at bounding box center [583, 97] width 774 height 17
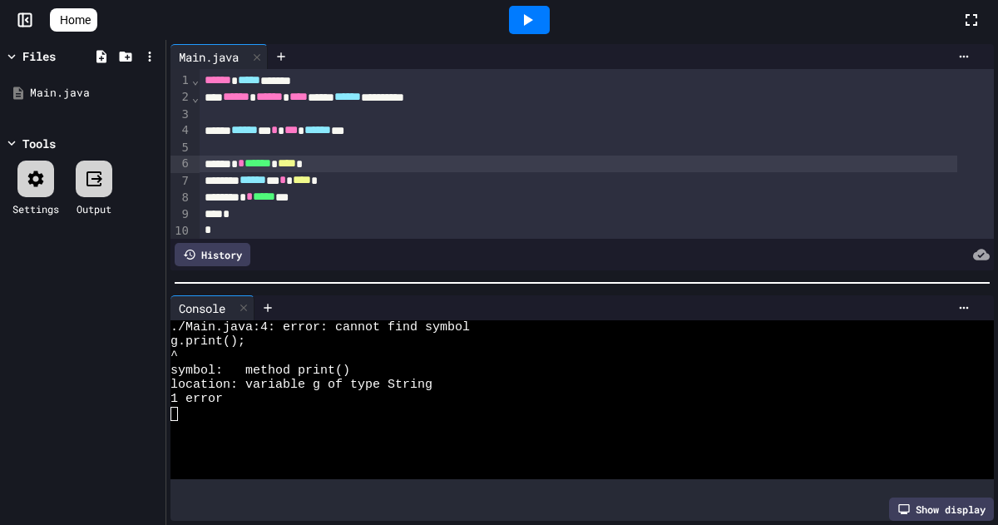
scroll to position [22, 0]
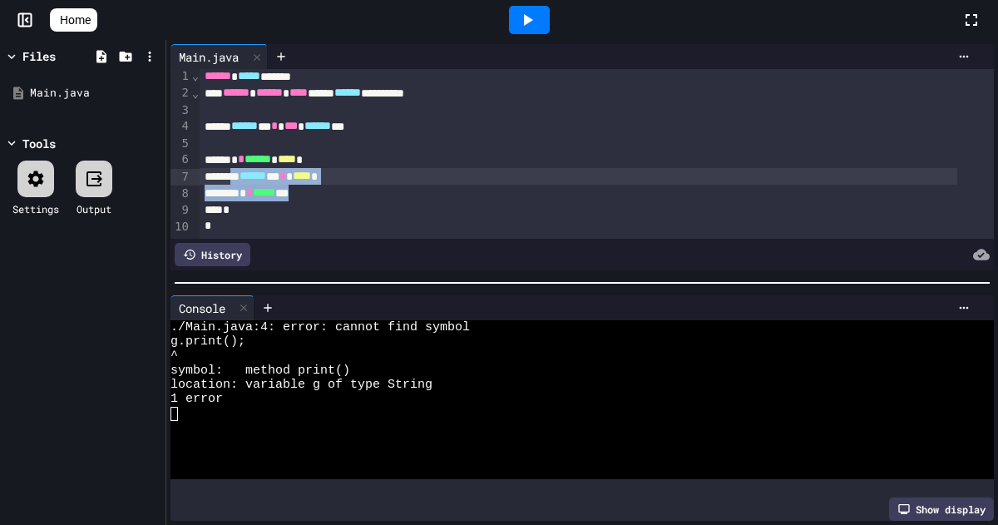
drag, startPoint x: 348, startPoint y: 181, endPoint x: 242, endPoint y: 157, distance: 108.4
click at [242, 157] on div "**********" at bounding box center [597, 151] width 795 height 173
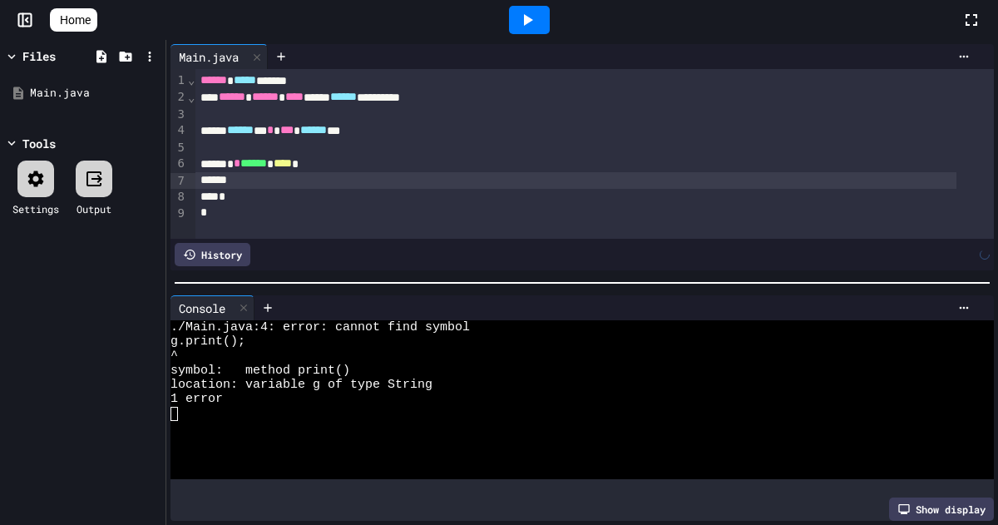
scroll to position [5, 0]
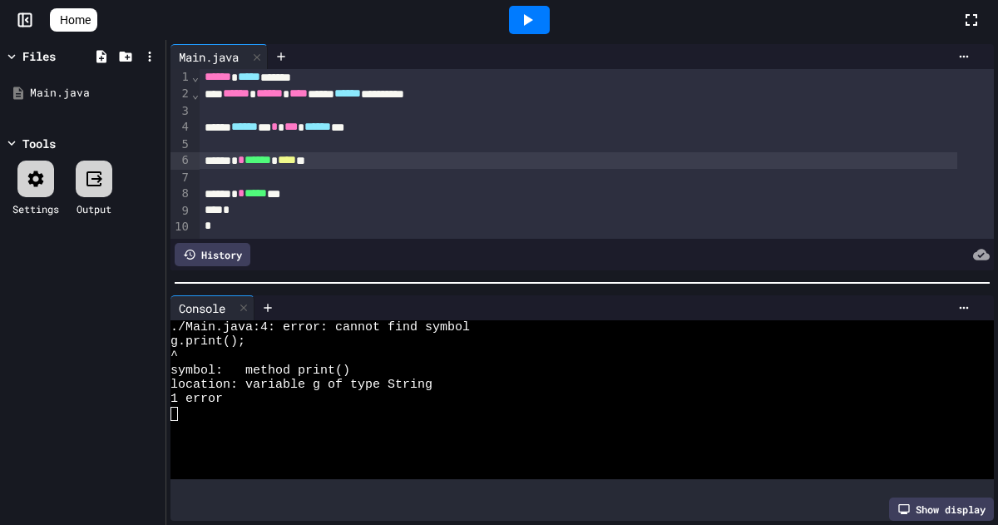
click at [532, 13] on icon at bounding box center [528, 20] width 20 height 20
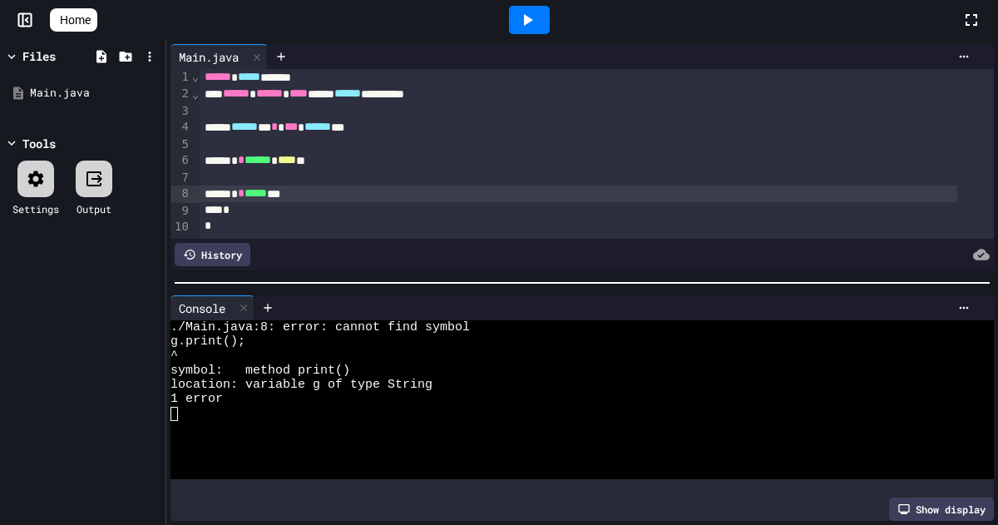
click at [328, 186] on div "* * ***** ***" at bounding box center [579, 194] width 758 height 17
click at [529, 22] on icon at bounding box center [528, 20] width 20 height 20
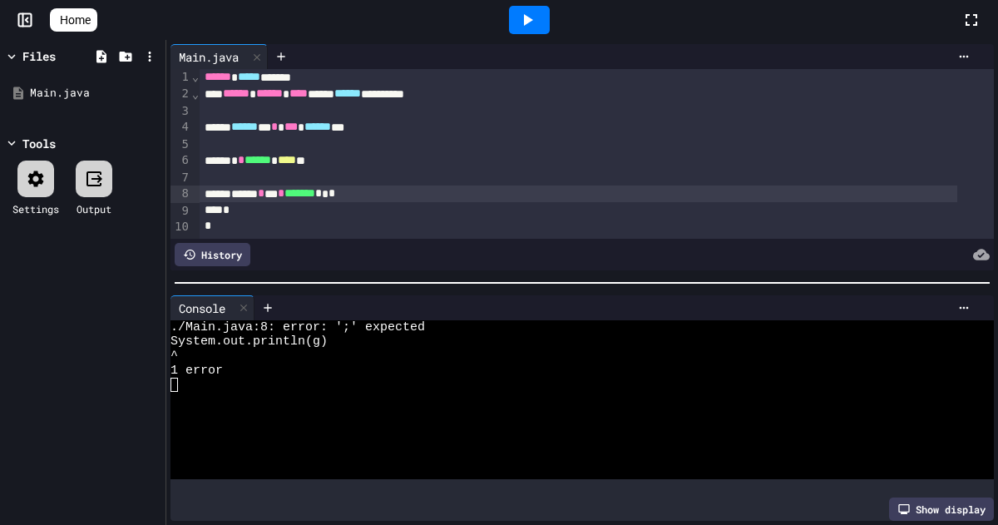
click at [400, 186] on div "****** * *** * ******* * * *" at bounding box center [579, 194] width 758 height 17
click at [550, 18] on div at bounding box center [529, 20] width 41 height 28
click at [531, 27] on icon at bounding box center [528, 20] width 20 height 20
click at [250, 186] on div "****** * *** * ******* ****" at bounding box center [579, 194] width 758 height 17
click at [537, 21] on icon at bounding box center [528, 20] width 20 height 20
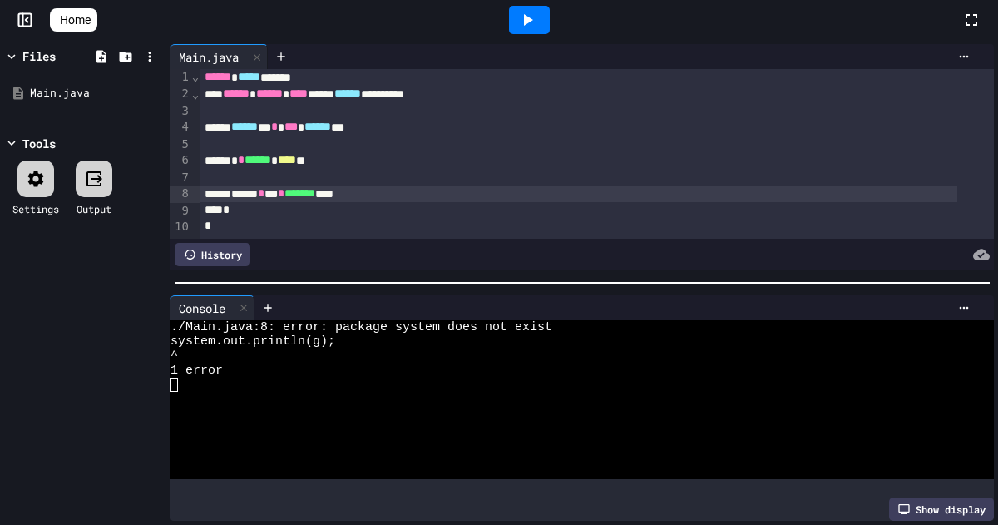
click at [249, 186] on div "****** * *** * ******* ****" at bounding box center [579, 194] width 758 height 17
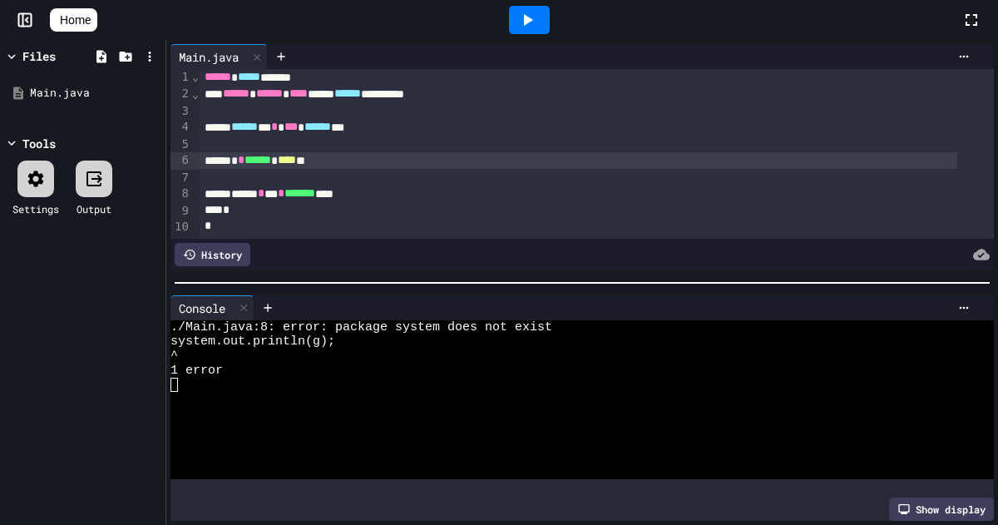
click at [240, 152] on div "* * ****** * **** **" at bounding box center [579, 160] width 758 height 17
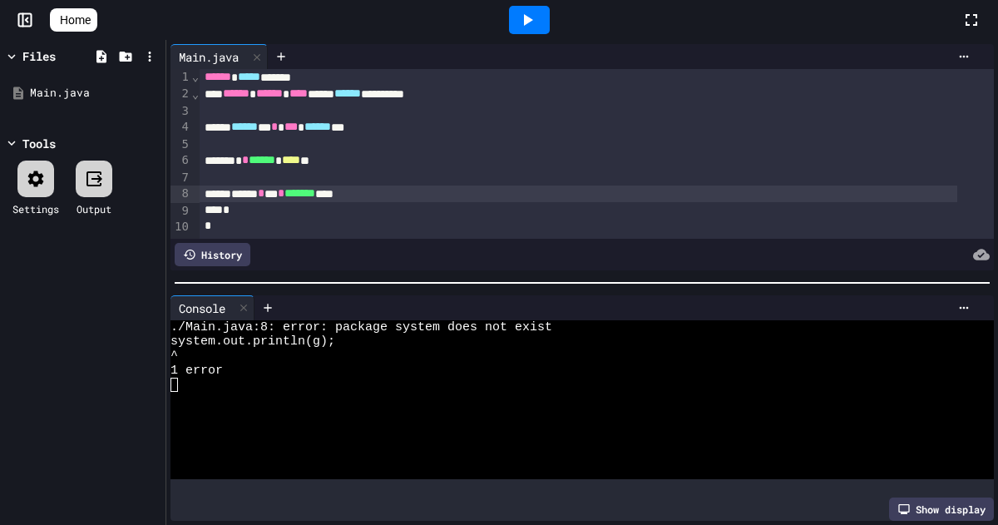
click at [242, 186] on div "****** * *** * ******* ****" at bounding box center [579, 194] width 758 height 17
click at [545, 21] on div at bounding box center [529, 20] width 41 height 28
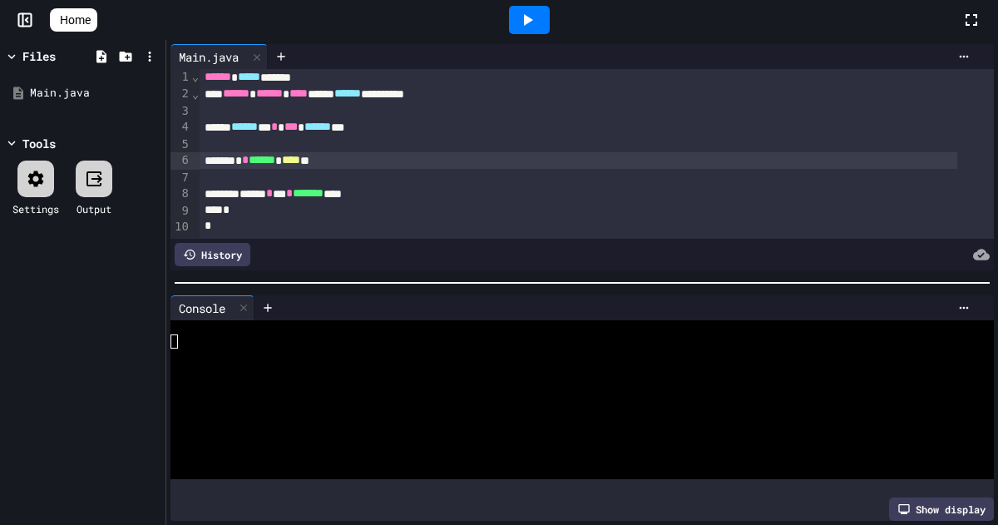
click at [300, 154] on span "****" at bounding box center [291, 160] width 18 height 12
click at [535, 27] on icon at bounding box center [528, 20] width 20 height 20
click at [92, 177] on icon at bounding box center [94, 179] width 20 height 20
drag, startPoint x: 106, startPoint y: 177, endPoint x: 92, endPoint y: 193, distance: 21.2
click at [92, 193] on div at bounding box center [94, 179] width 37 height 37
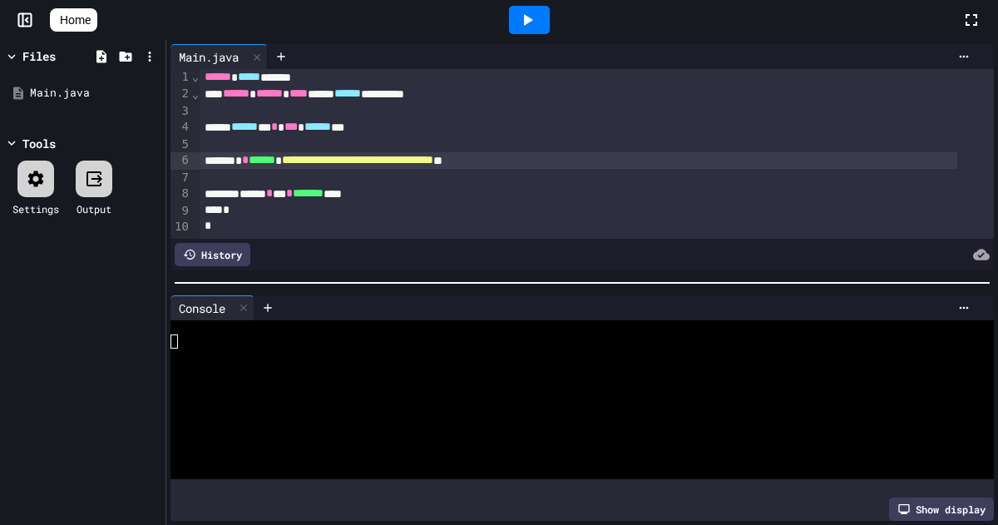
click at [92, 178] on icon at bounding box center [94, 179] width 20 height 20
click at [268, 301] on icon at bounding box center [267, 307] width 13 height 13
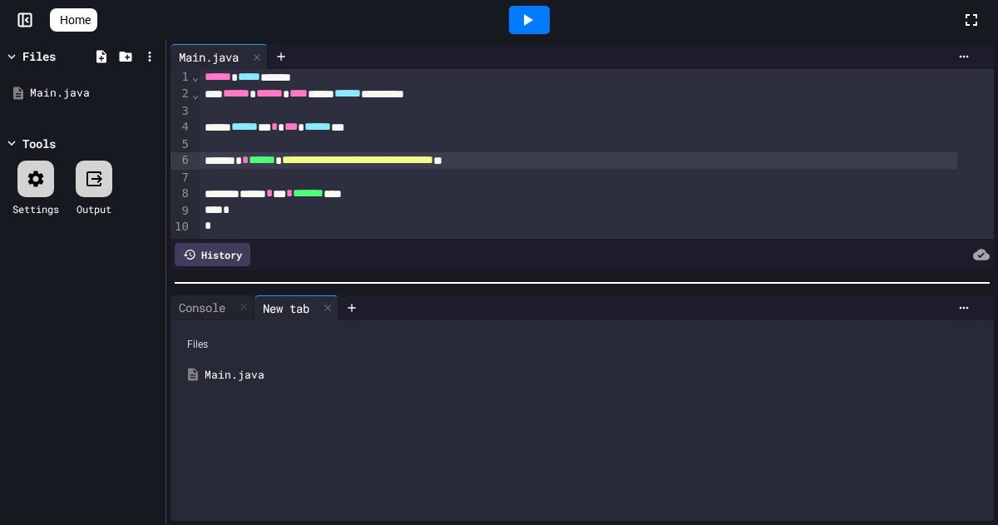
click at [97, 171] on icon at bounding box center [94, 179] width 20 height 20
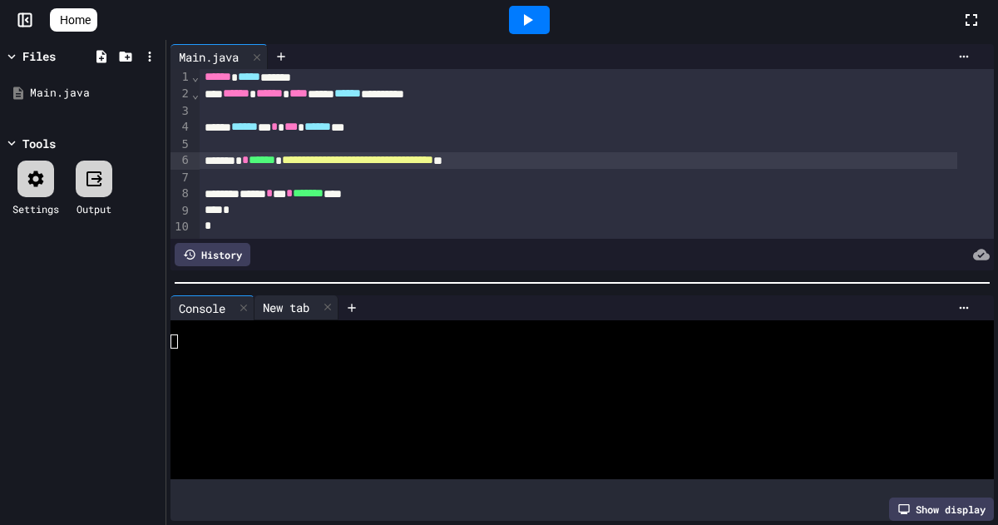
click at [280, 305] on div "New tab" at bounding box center [286, 307] width 63 height 17
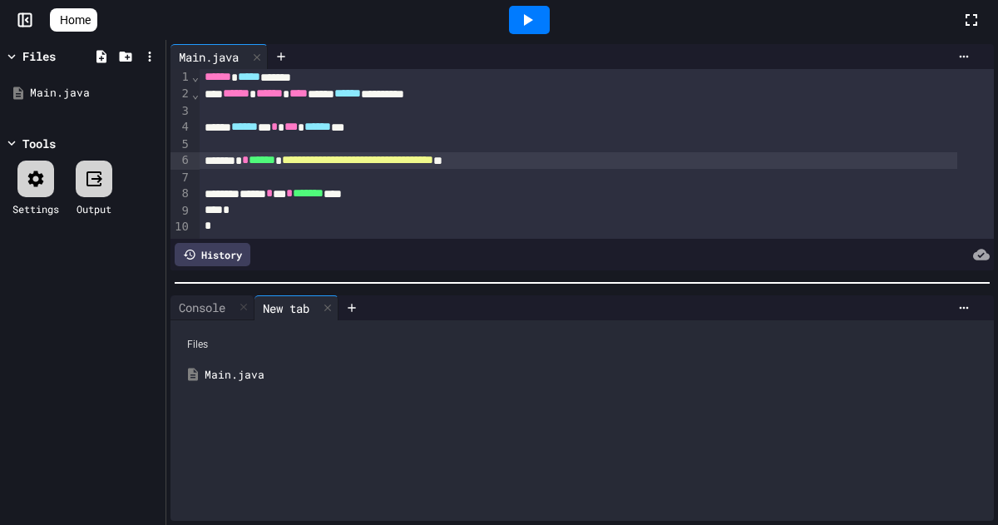
click at [223, 370] on div "Main.java" at bounding box center [595, 375] width 780 height 17
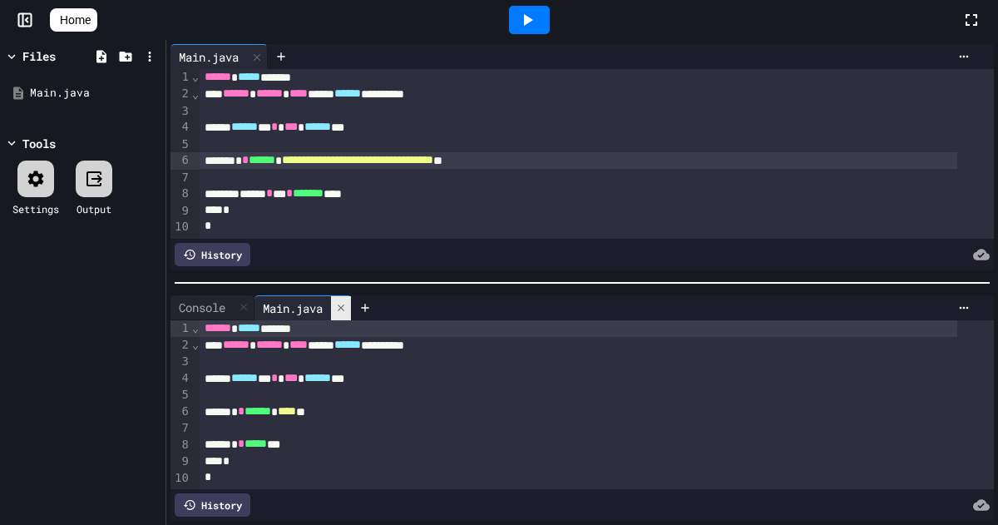
click at [346, 303] on icon at bounding box center [341, 308] width 12 height 12
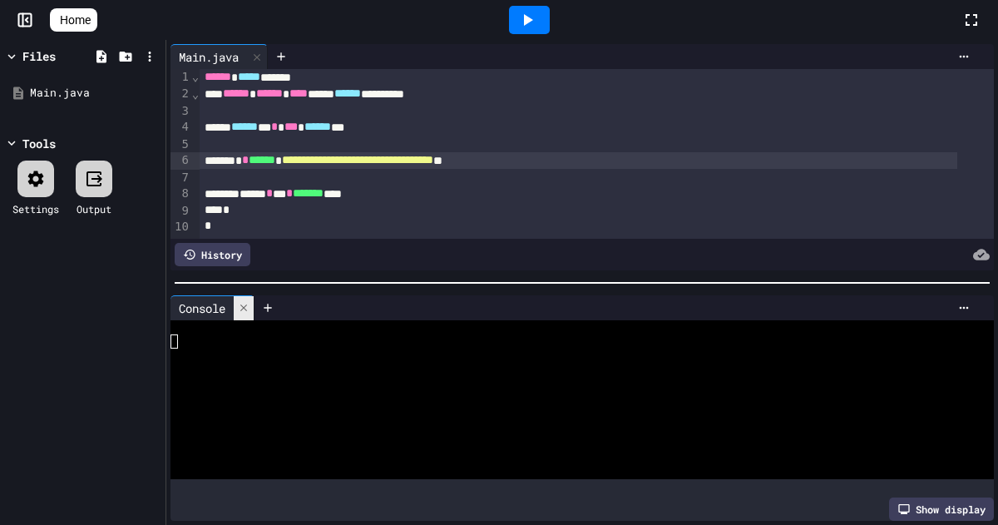
click at [240, 302] on icon at bounding box center [244, 308] width 12 height 12
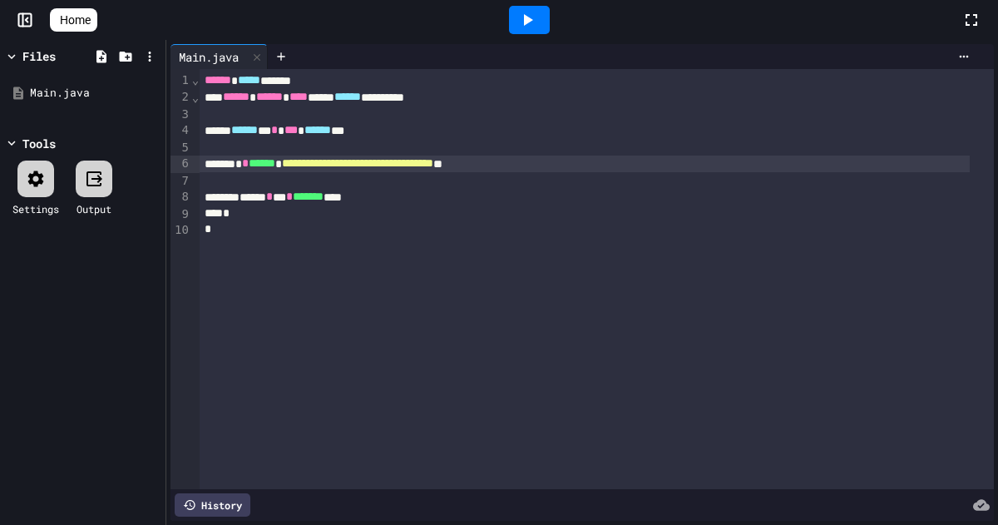
click at [92, 172] on icon at bounding box center [94, 179] width 20 height 20
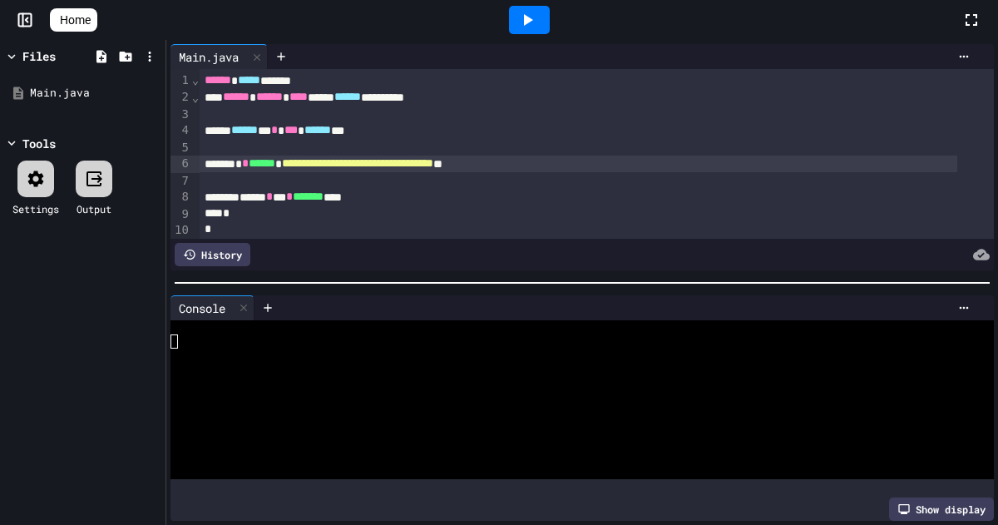
click at [912, 498] on div "Show display" at bounding box center [941, 509] width 105 height 23
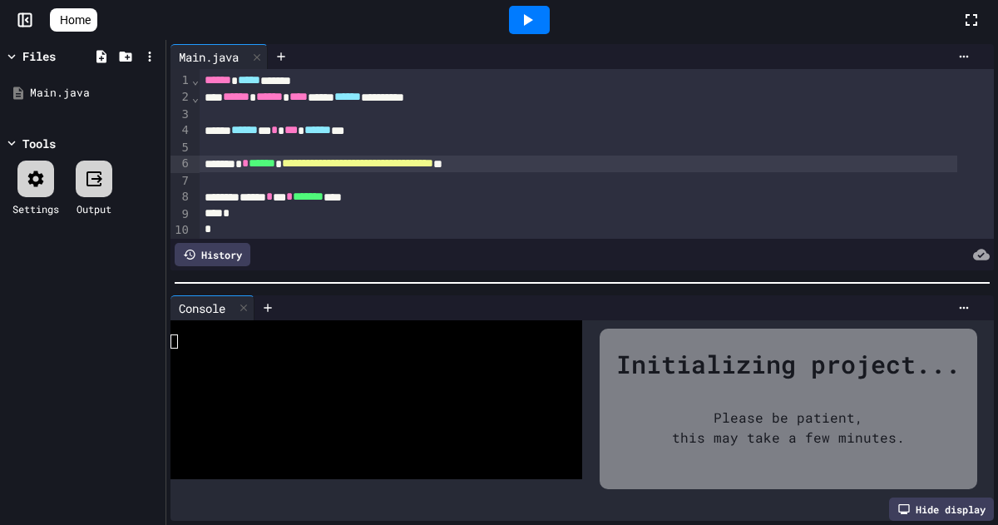
click at [533, 22] on icon at bounding box center [528, 20] width 9 height 12
